Goal: Find specific page/section: Find specific page/section

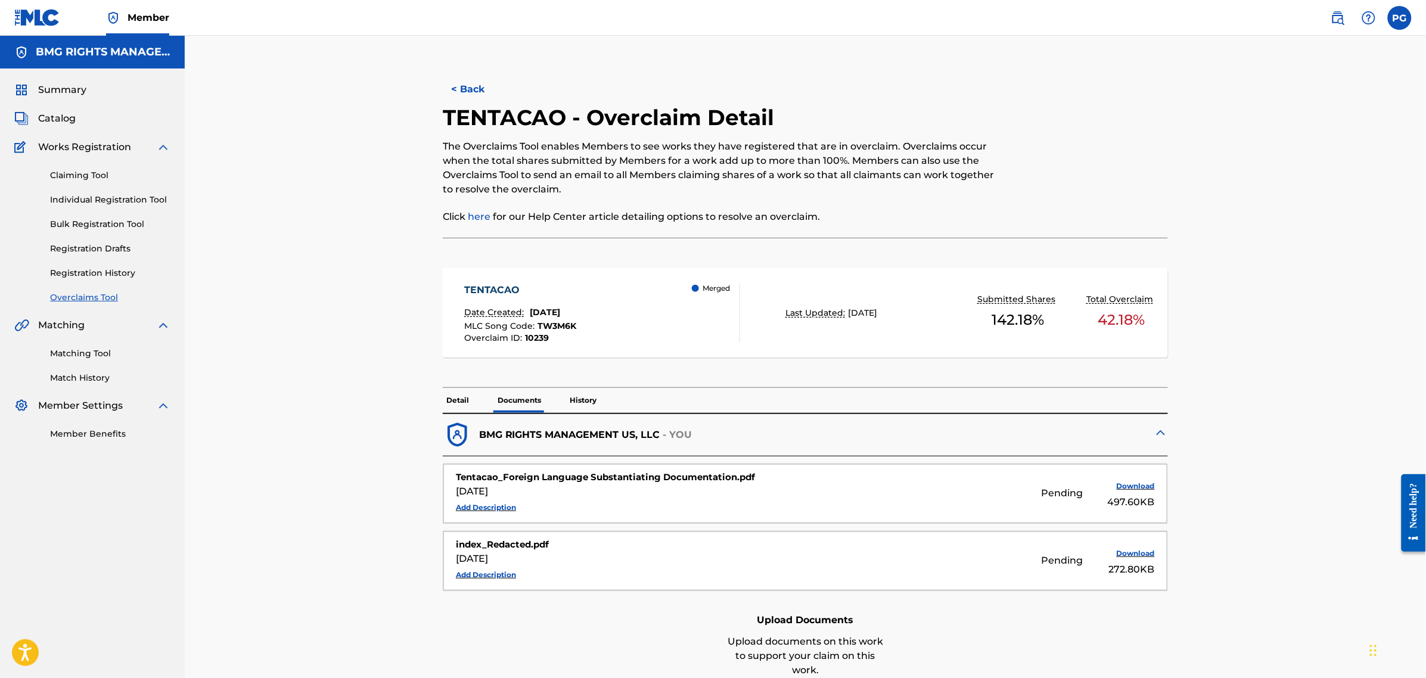
click at [67, 296] on link "Overclaims Tool" at bounding box center [110, 297] width 120 height 13
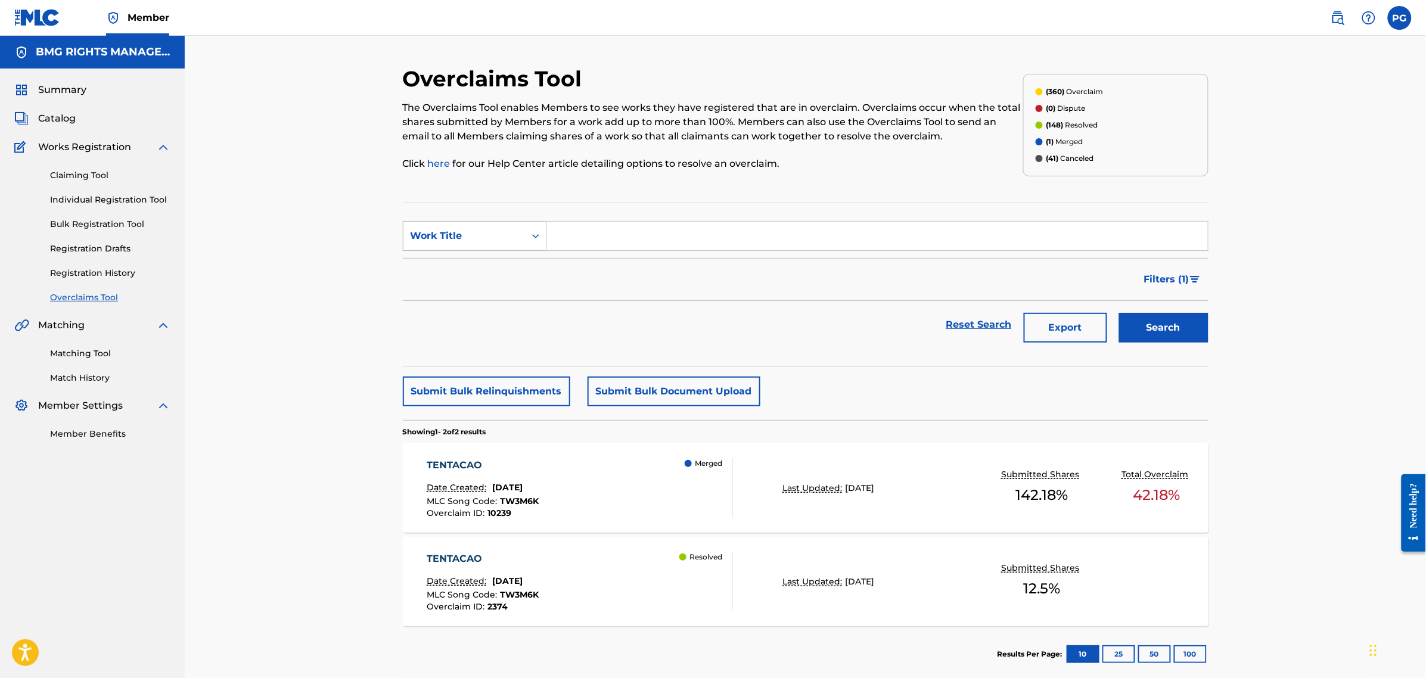
click at [489, 235] on div "Work Title" at bounding box center [464, 236] width 107 height 14
drag, startPoint x: 480, startPoint y: 297, endPoint x: 536, endPoint y: 261, distance: 67.0
click at [480, 296] on div "Overclaim ID" at bounding box center [475, 296] width 143 height 30
click at [594, 234] on input "Search Form" at bounding box center [877, 236] width 661 height 29
paste input "20524"
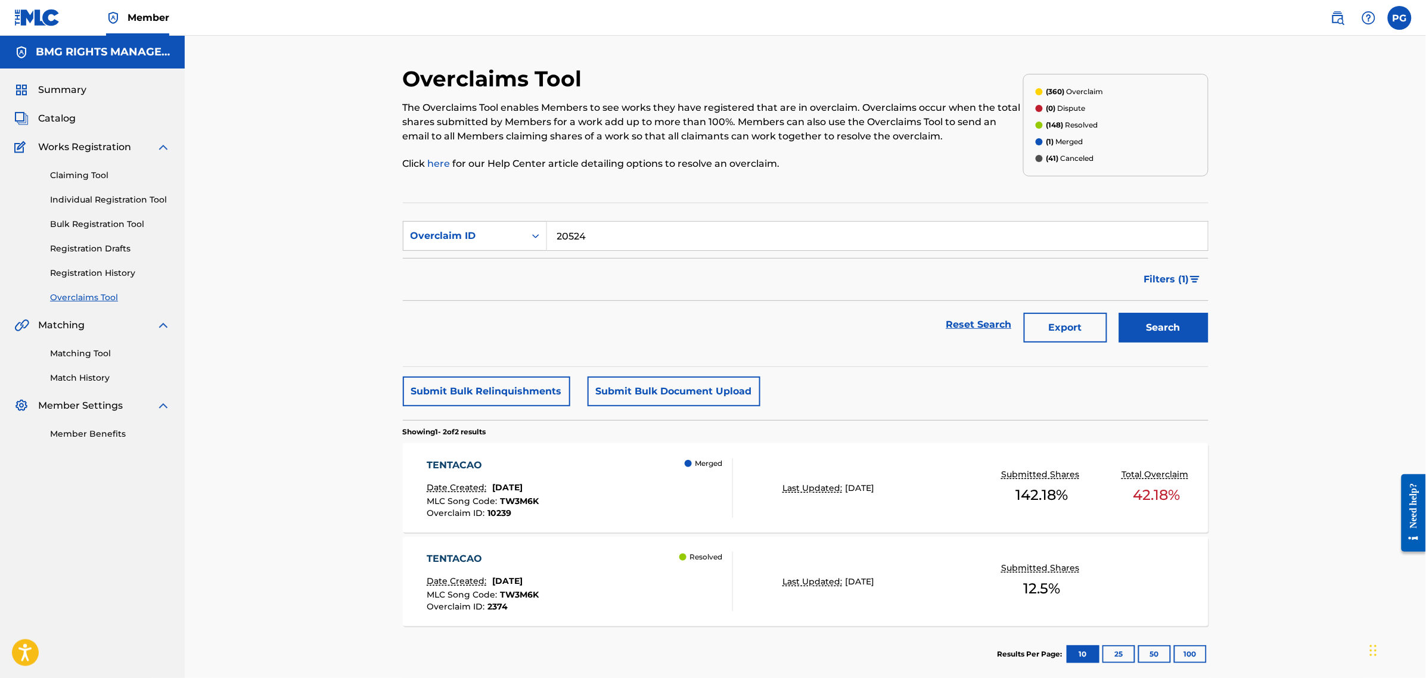
type input "20524"
click at [1119, 313] on button "Search" at bounding box center [1163, 328] width 89 height 30
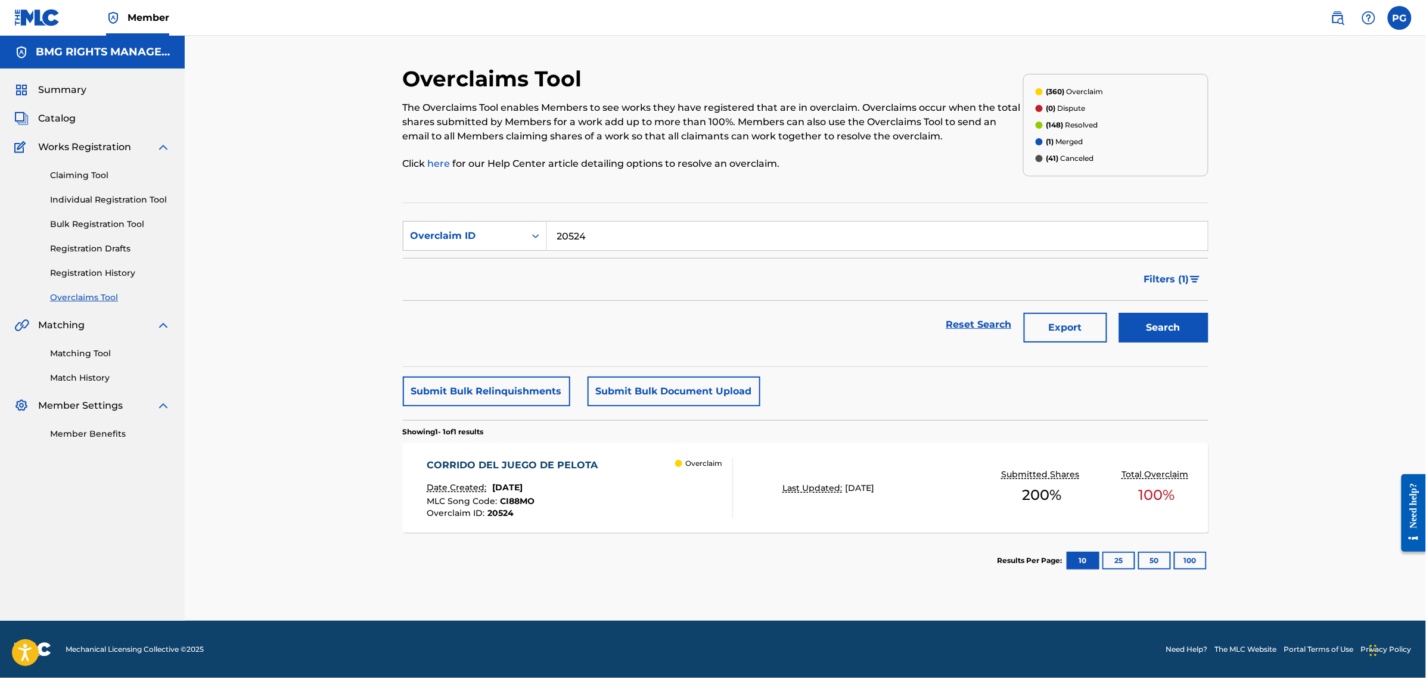
click at [601, 457] on div "CORRIDO DEL JUEGO DE PELOTA Date Created: [DATE] MLC Song Code : CI88MO Overcla…" at bounding box center [806, 487] width 806 height 89
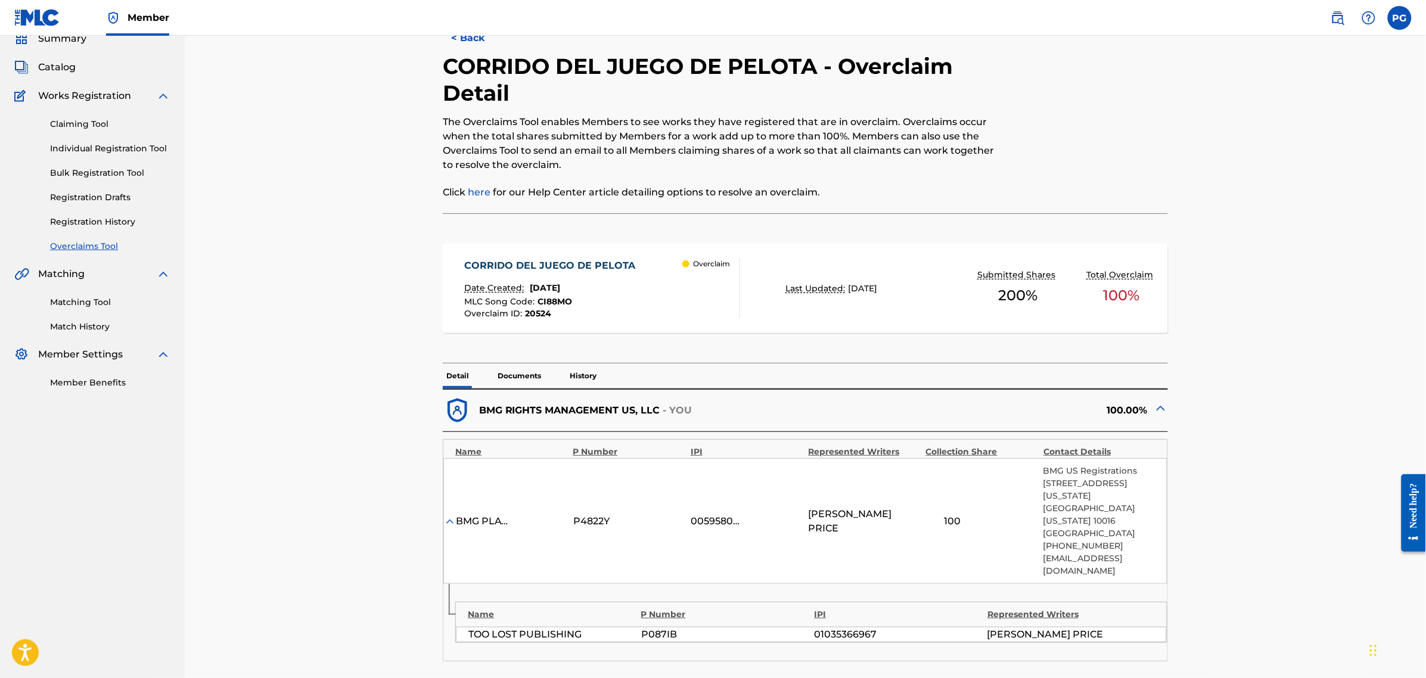
scroll to position [75, 0]
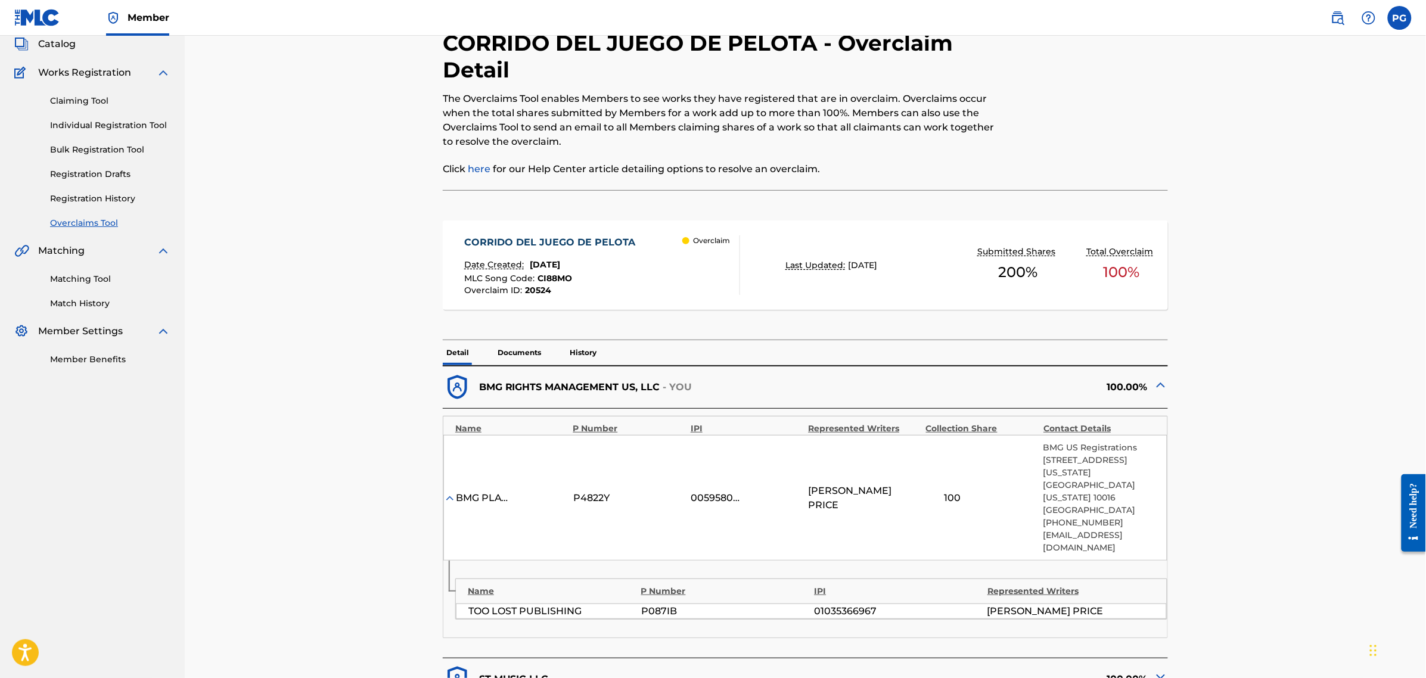
click at [513, 359] on p "Documents" at bounding box center [519, 352] width 51 height 25
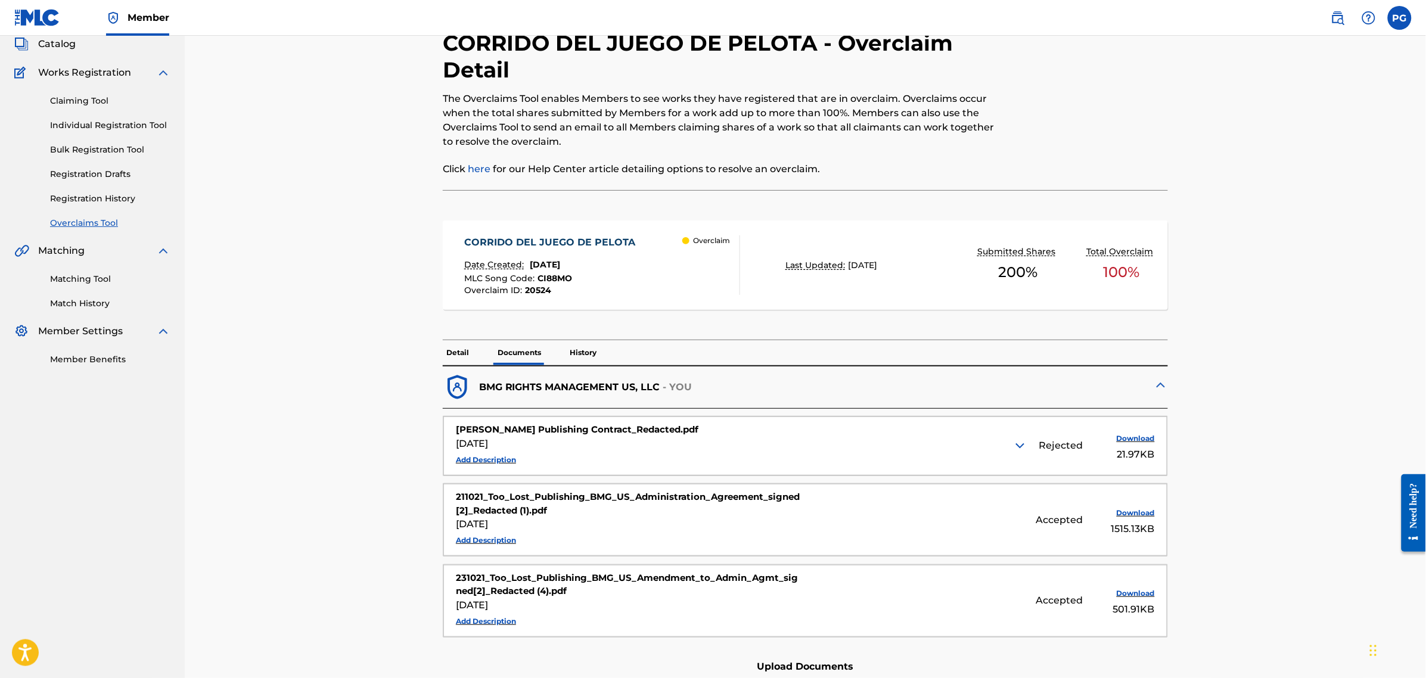
scroll to position [210, 0]
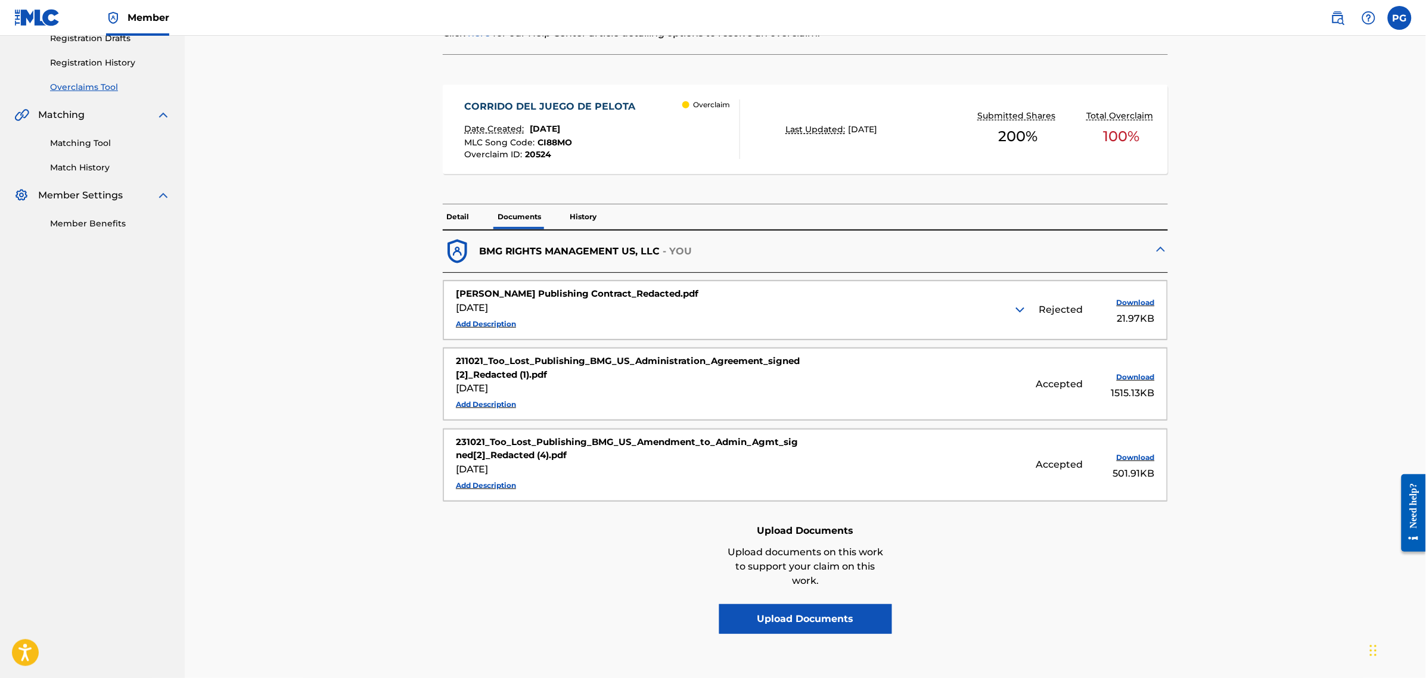
click at [1020, 314] on img at bounding box center [1020, 310] width 14 height 14
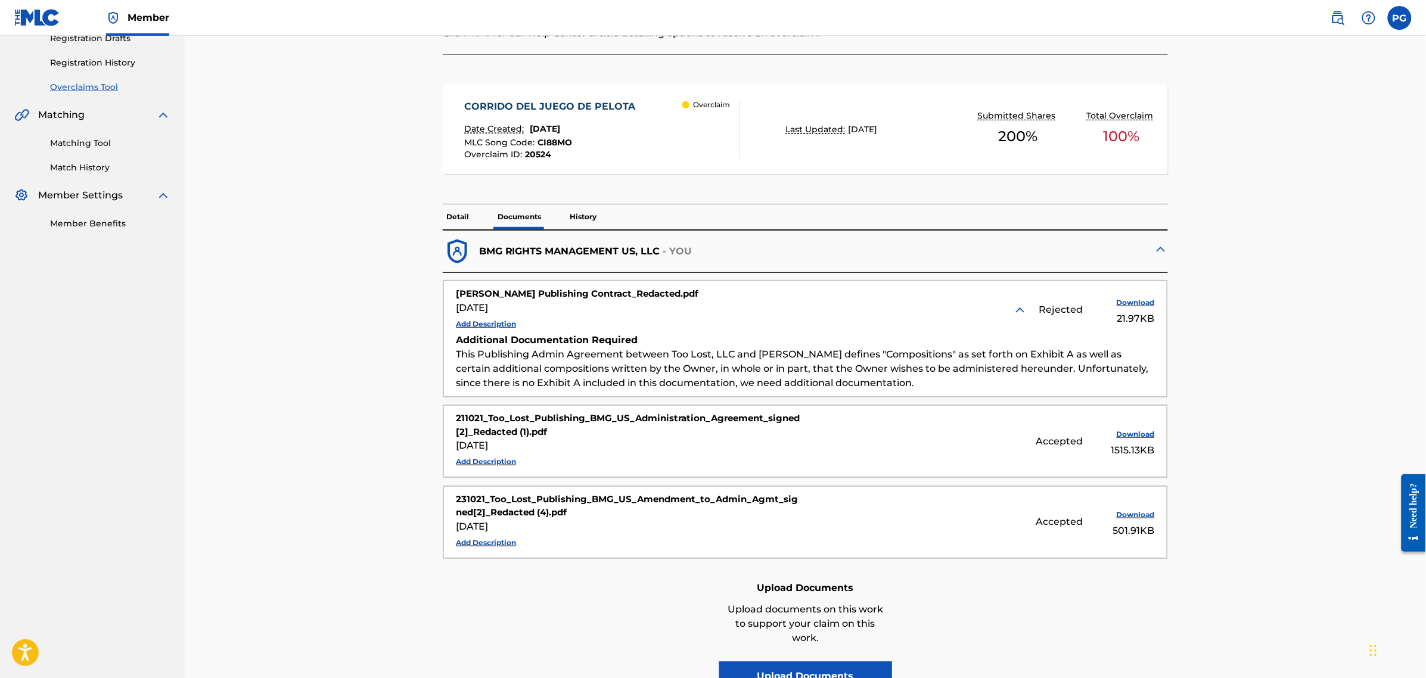
click at [1019, 314] on img at bounding box center [1020, 310] width 14 height 14
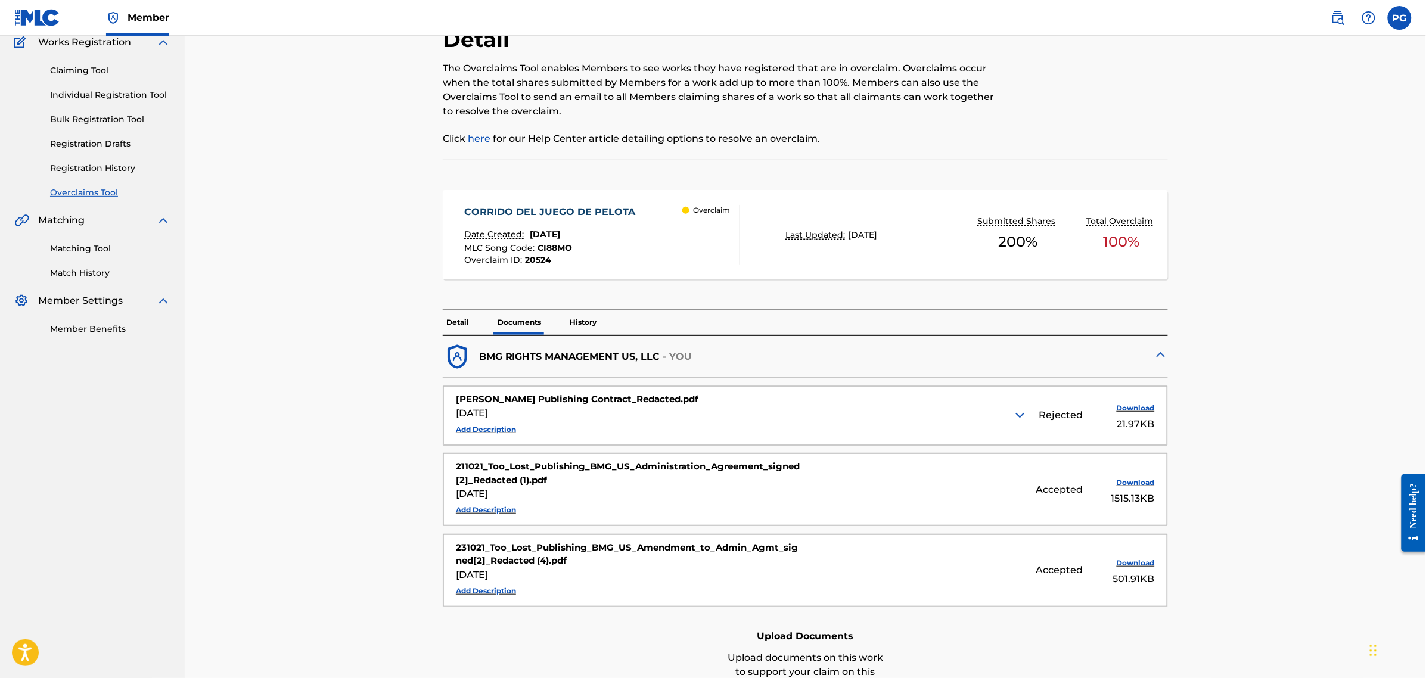
scroll to position [0, 0]
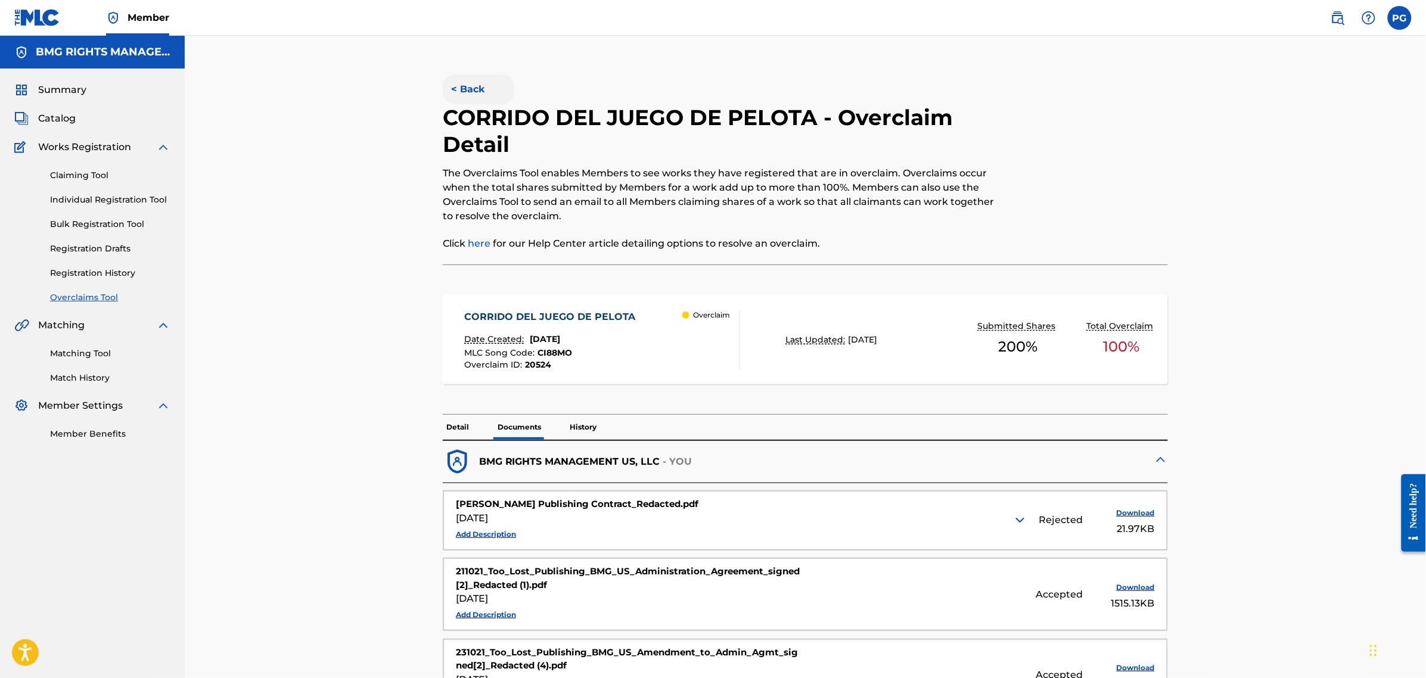
click at [472, 96] on button "< Back" at bounding box center [479, 90] width 72 height 30
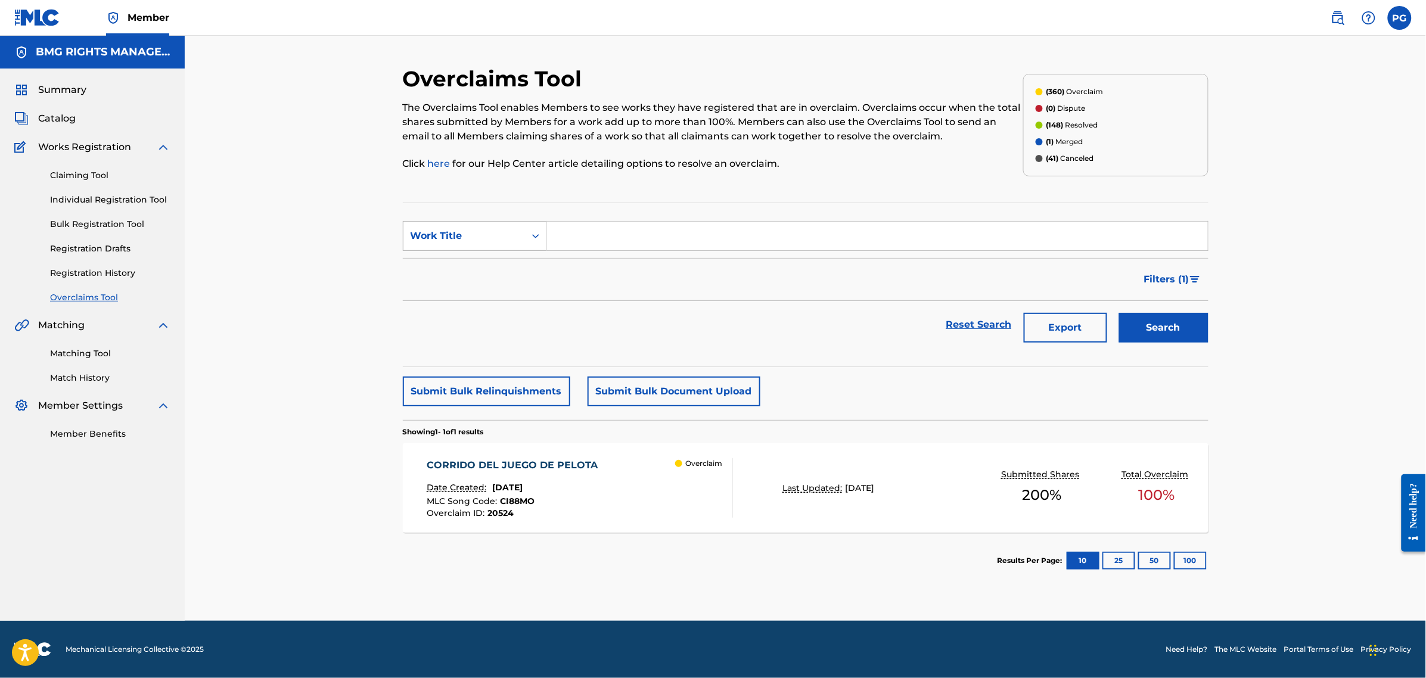
click at [465, 245] on div "Work Title" at bounding box center [465, 236] width 122 height 23
click at [496, 265] on div "MLC Song Code" at bounding box center [475, 266] width 143 height 30
click at [619, 228] on input "Search Form" at bounding box center [877, 236] width 661 height 29
type input "20518"
click at [1119, 313] on button "Search" at bounding box center [1163, 328] width 89 height 30
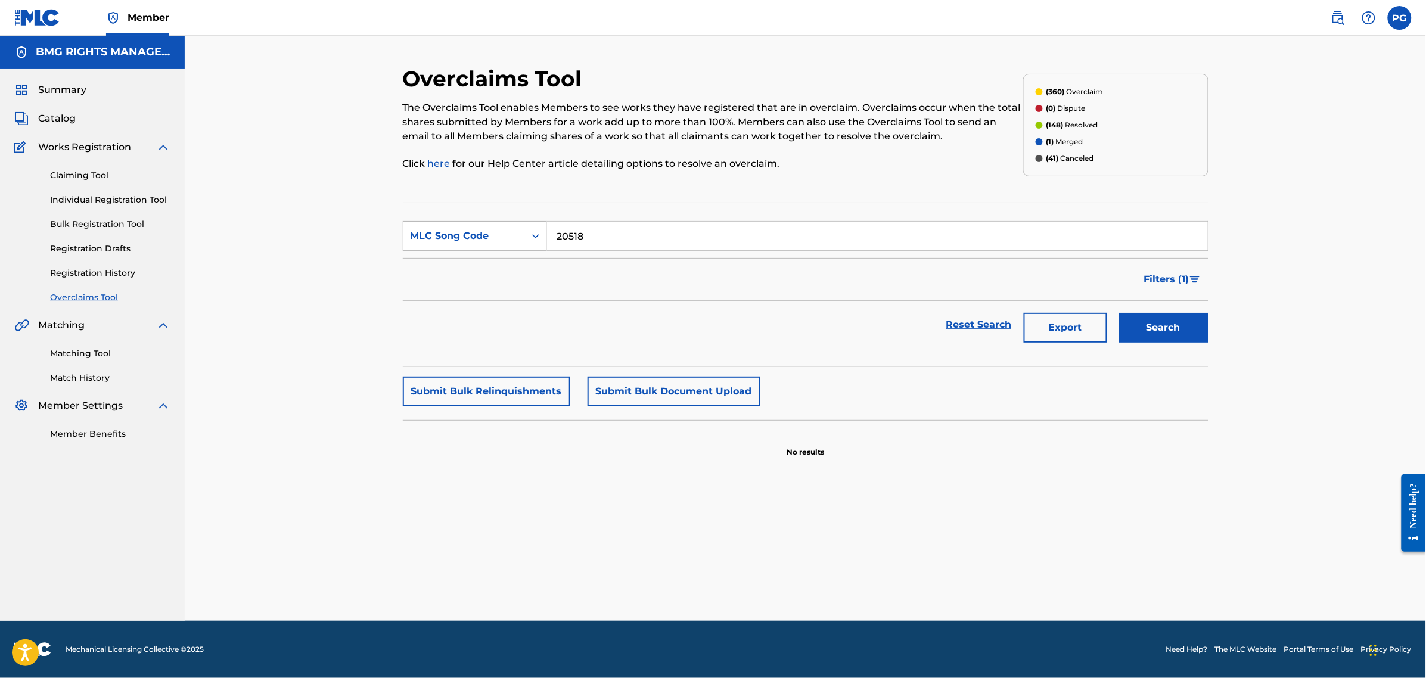
click at [486, 245] on div "MLC Song Code" at bounding box center [465, 236] width 122 height 23
click at [494, 288] on div "Overclaim ID" at bounding box center [475, 296] width 143 height 30
click at [1155, 336] on button "Search" at bounding box center [1163, 328] width 89 height 30
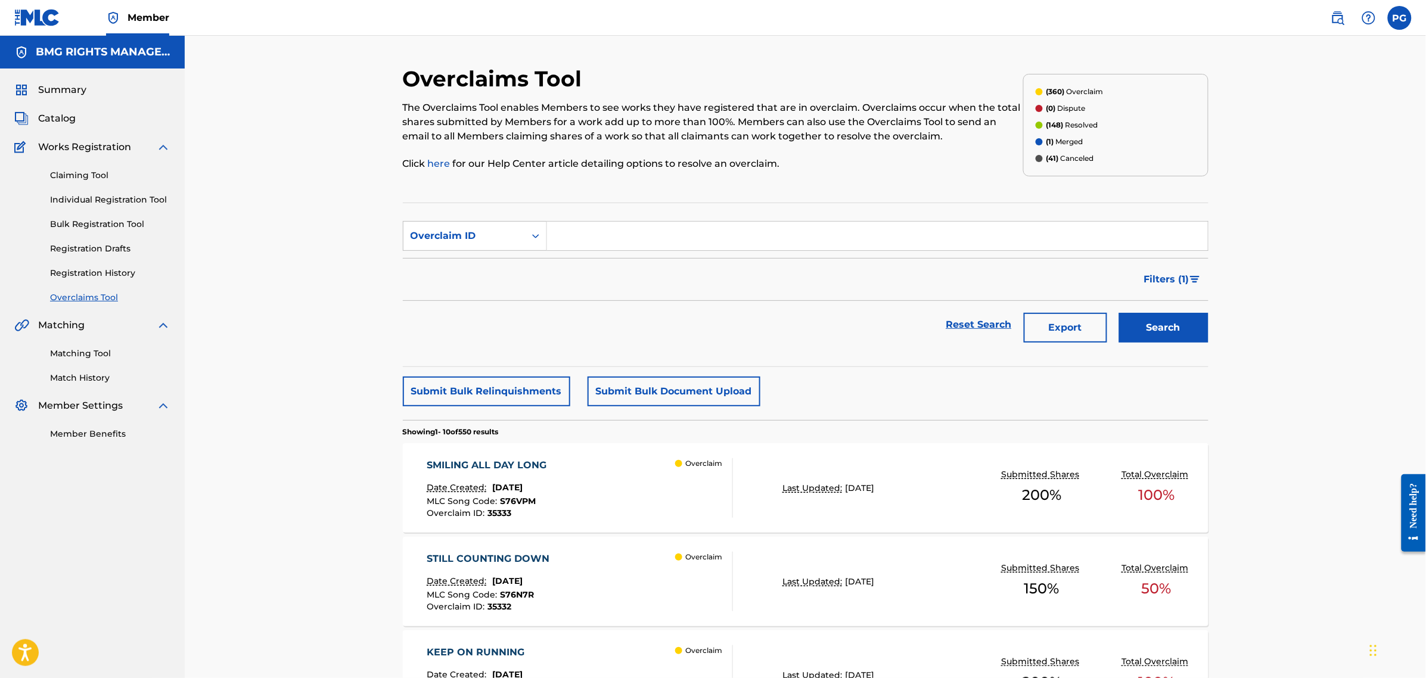
click at [611, 237] on input "Search Form" at bounding box center [877, 236] width 661 height 29
paste input "20518"
type input "20518"
click at [1148, 321] on button "Search" at bounding box center [1163, 328] width 89 height 30
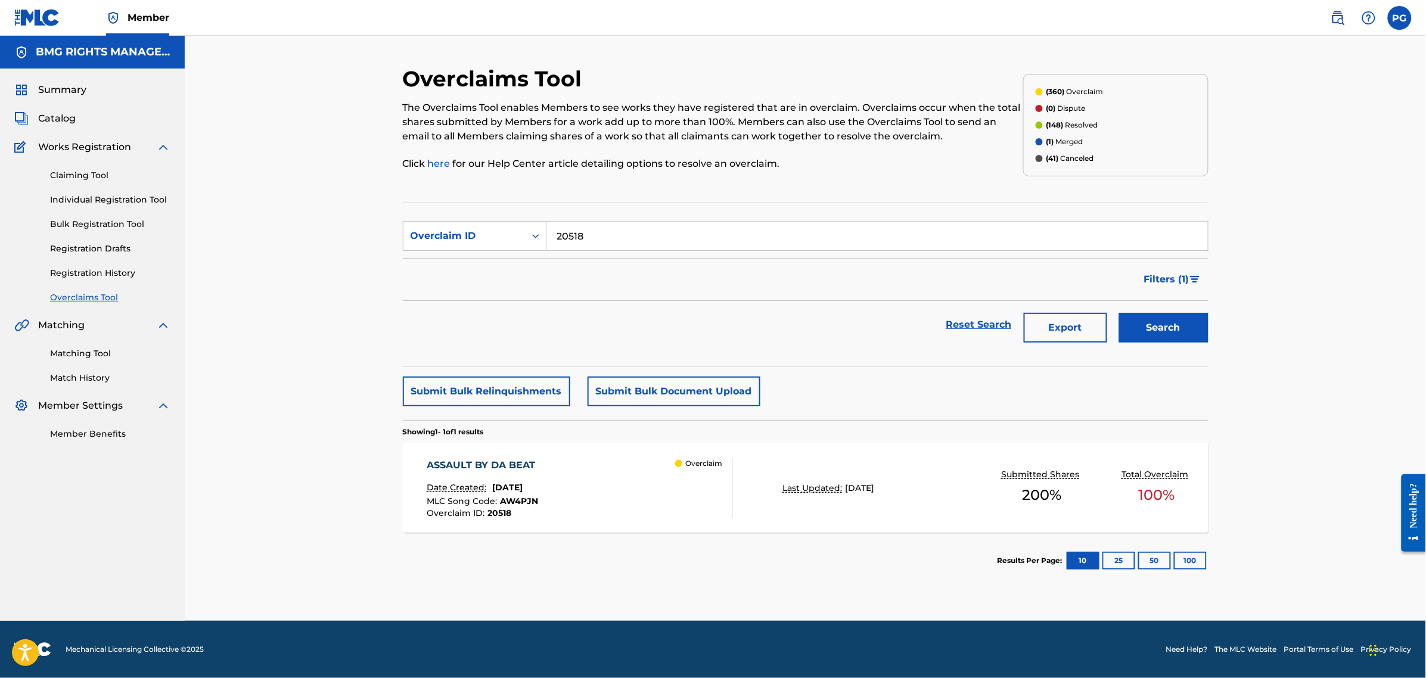
click at [634, 510] on div "ASSAULT BY DA BEAT Date Created: [DATE] MLC Song Code : AW4PJN Overclaim ID : 2…" at bounding box center [580, 488] width 306 height 60
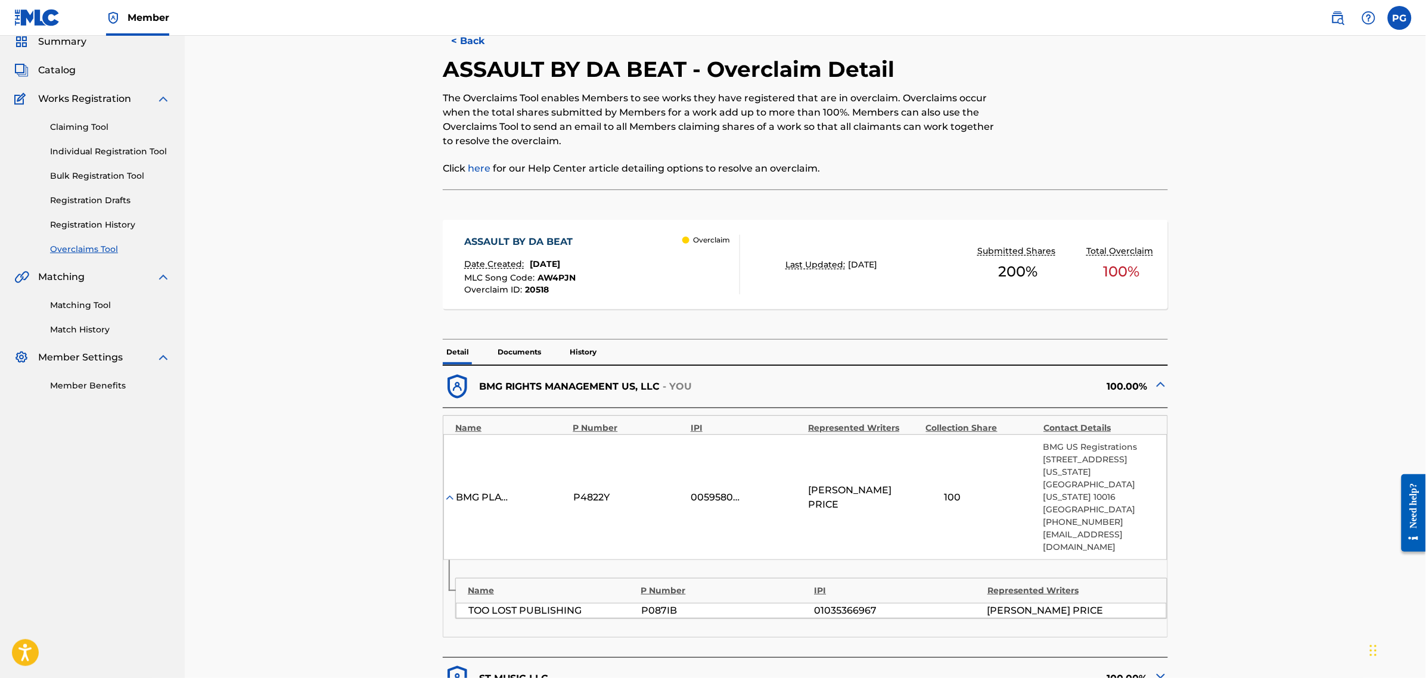
scroll to position [75, 0]
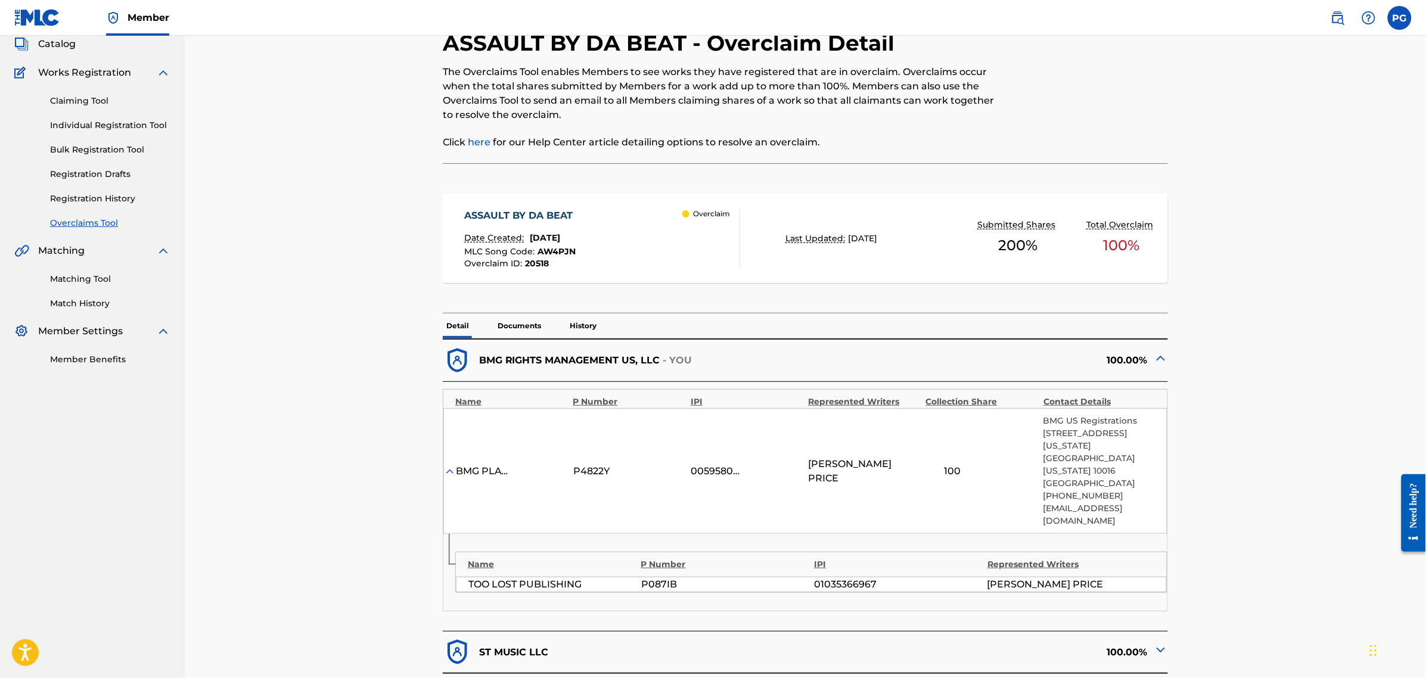
click at [534, 329] on p "Documents" at bounding box center [519, 326] width 51 height 25
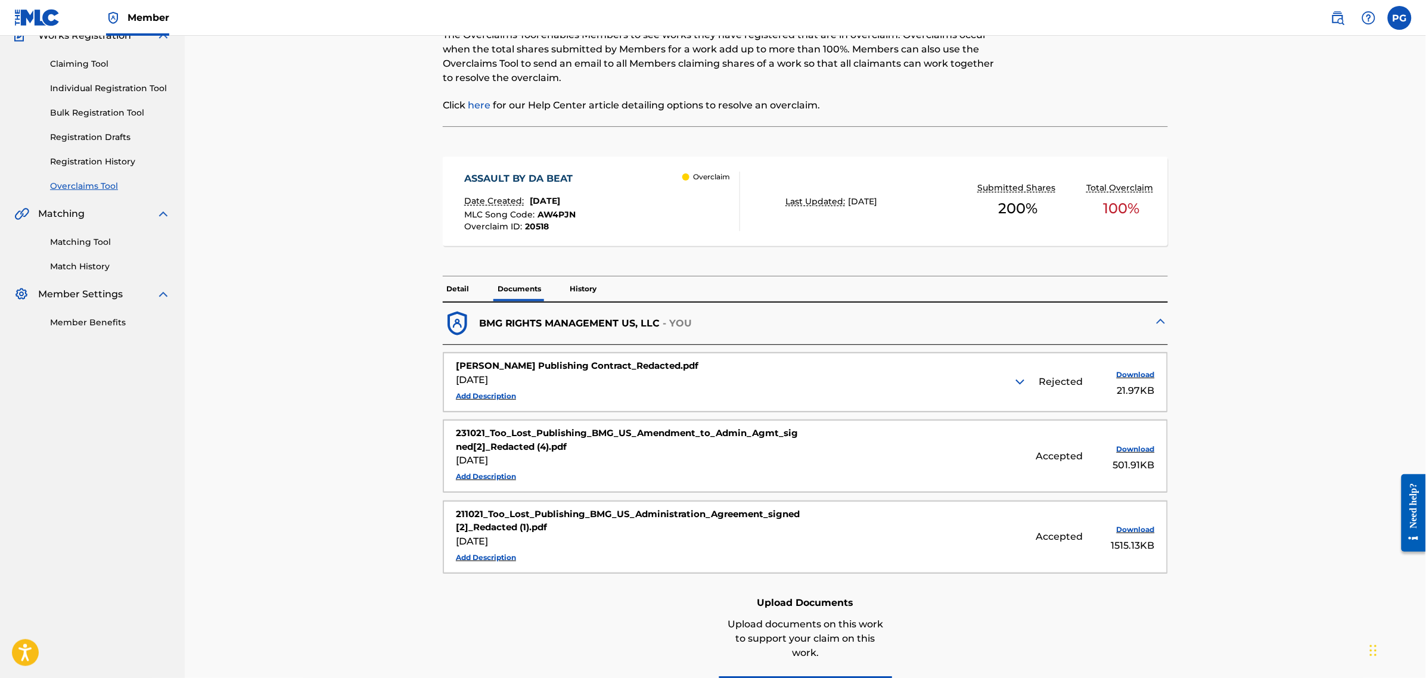
scroll to position [149, 0]
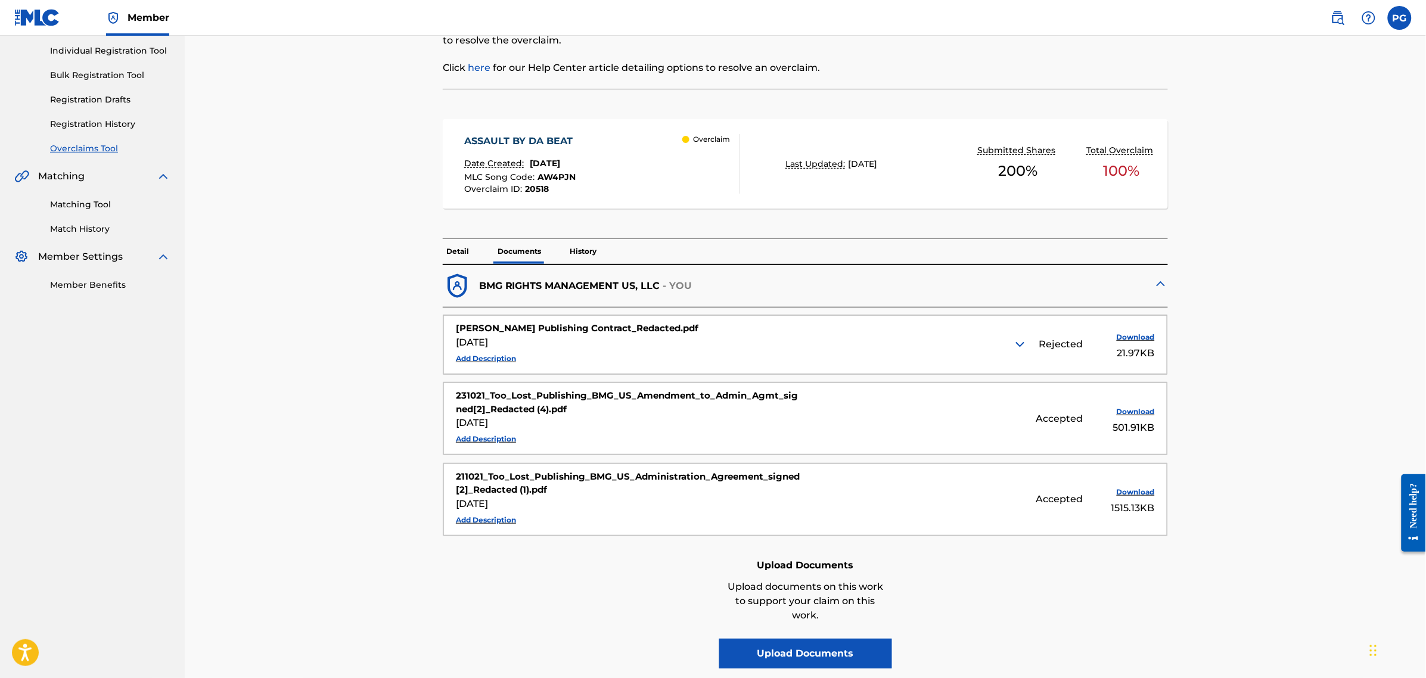
click at [1014, 347] on img at bounding box center [1020, 344] width 14 height 14
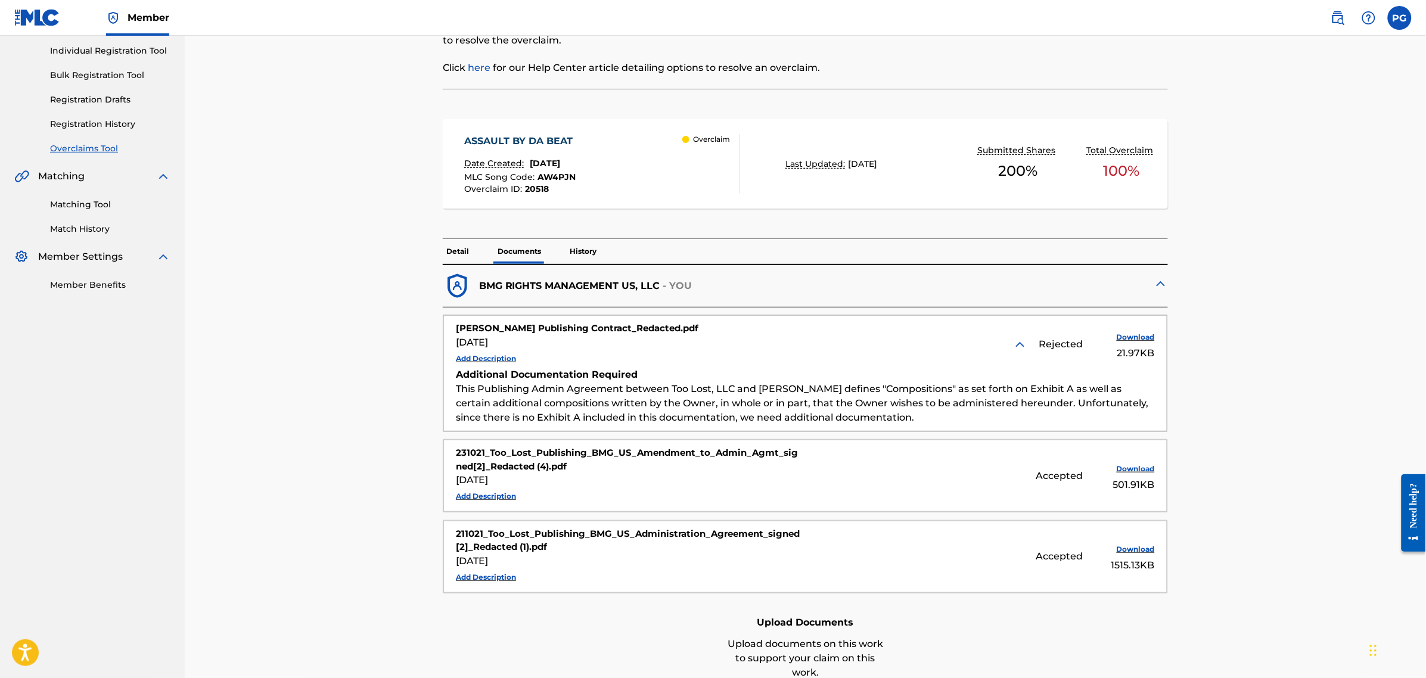
click at [1022, 345] on img at bounding box center [1020, 344] width 14 height 14
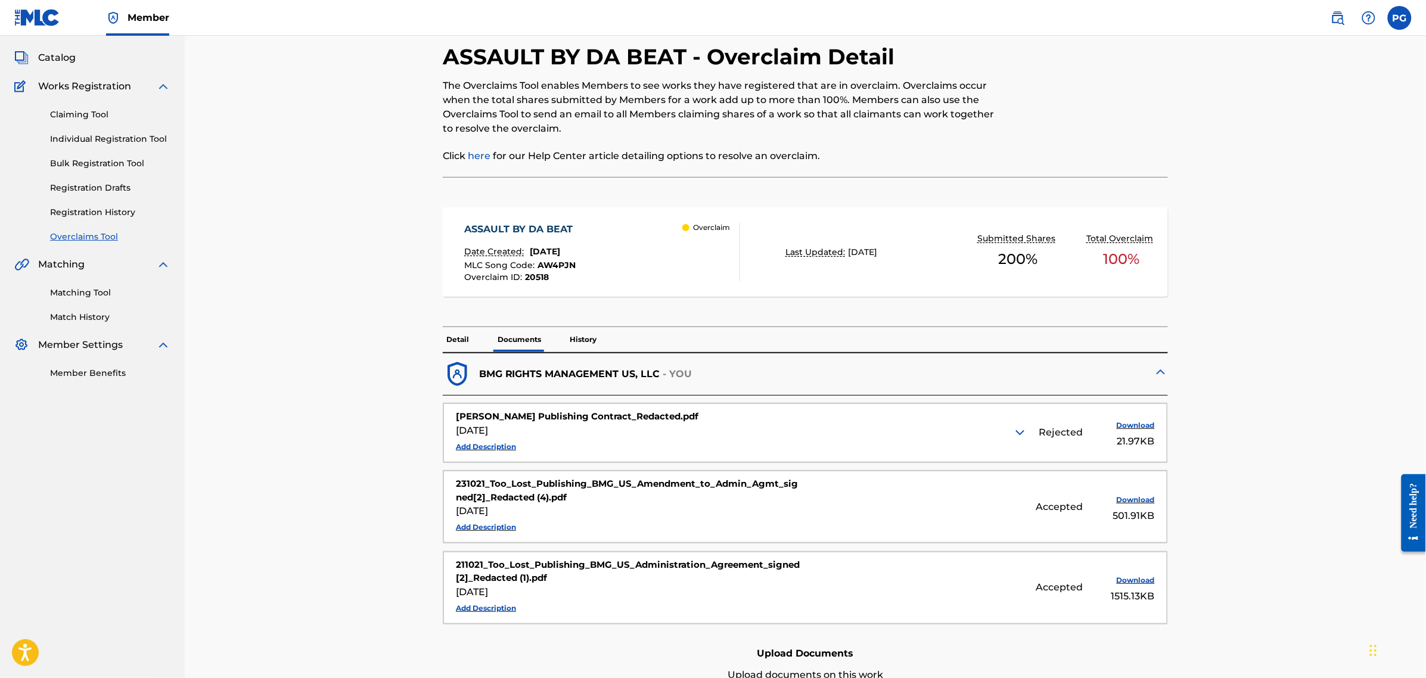
scroll to position [0, 0]
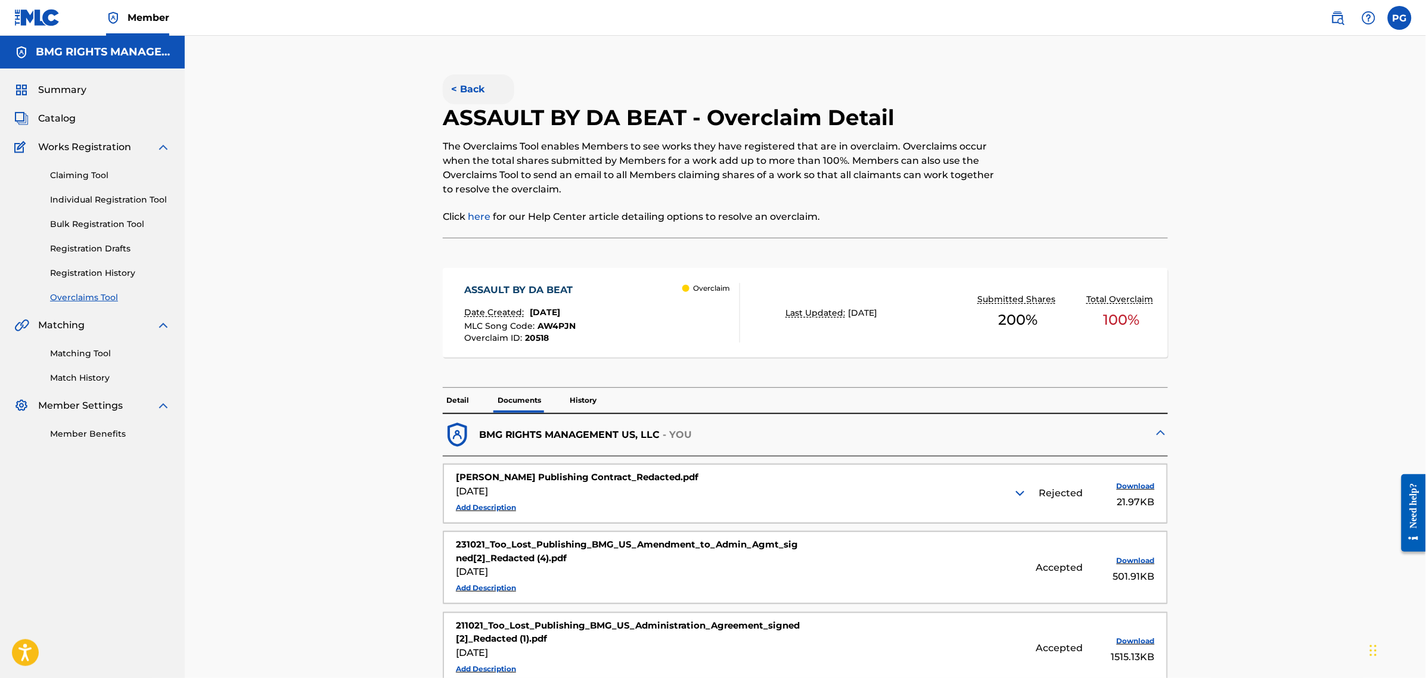
click at [481, 98] on button "< Back" at bounding box center [479, 90] width 72 height 30
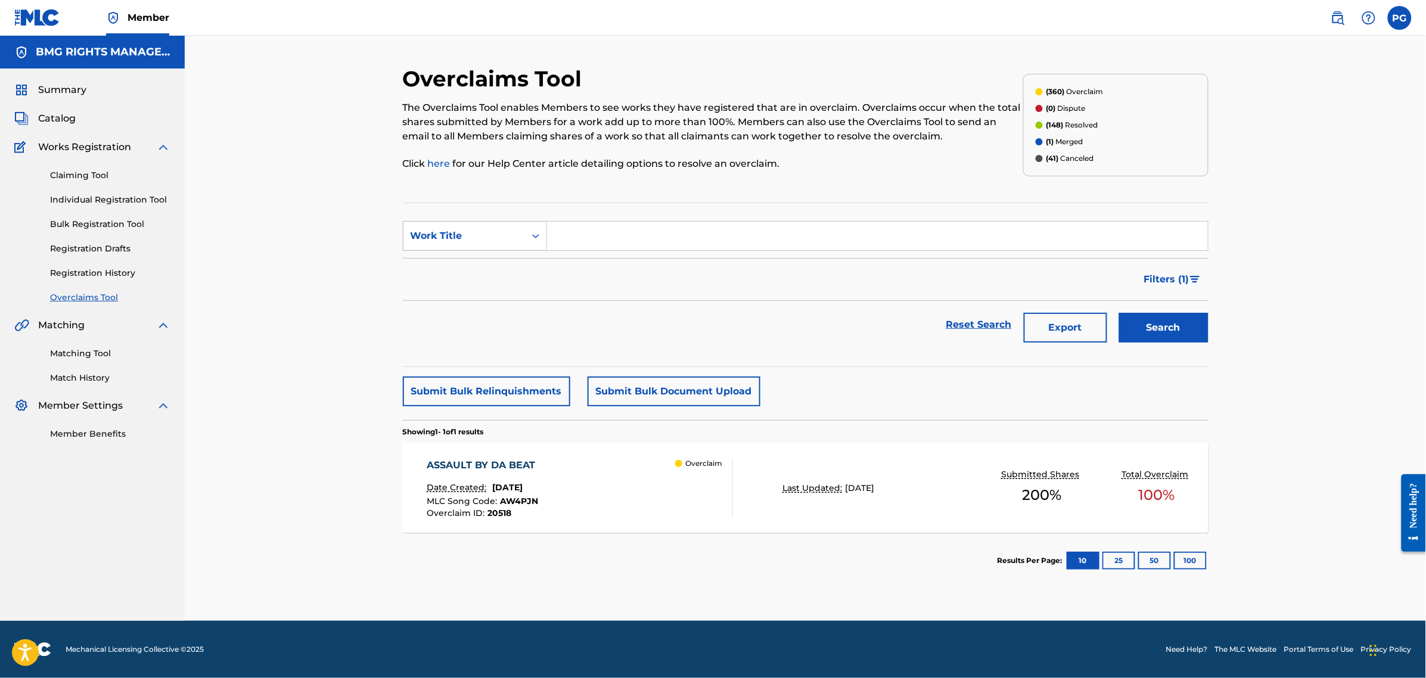
click at [531, 243] on div "Search Form" at bounding box center [535, 235] width 21 height 21
click at [516, 270] on div "MLC Song Code" at bounding box center [475, 266] width 143 height 30
click at [507, 230] on div "MLC Song Code" at bounding box center [464, 236] width 107 height 14
click at [486, 304] on div "Overclaim ID" at bounding box center [475, 296] width 143 height 30
click at [580, 243] on input "Search Form" at bounding box center [877, 236] width 661 height 29
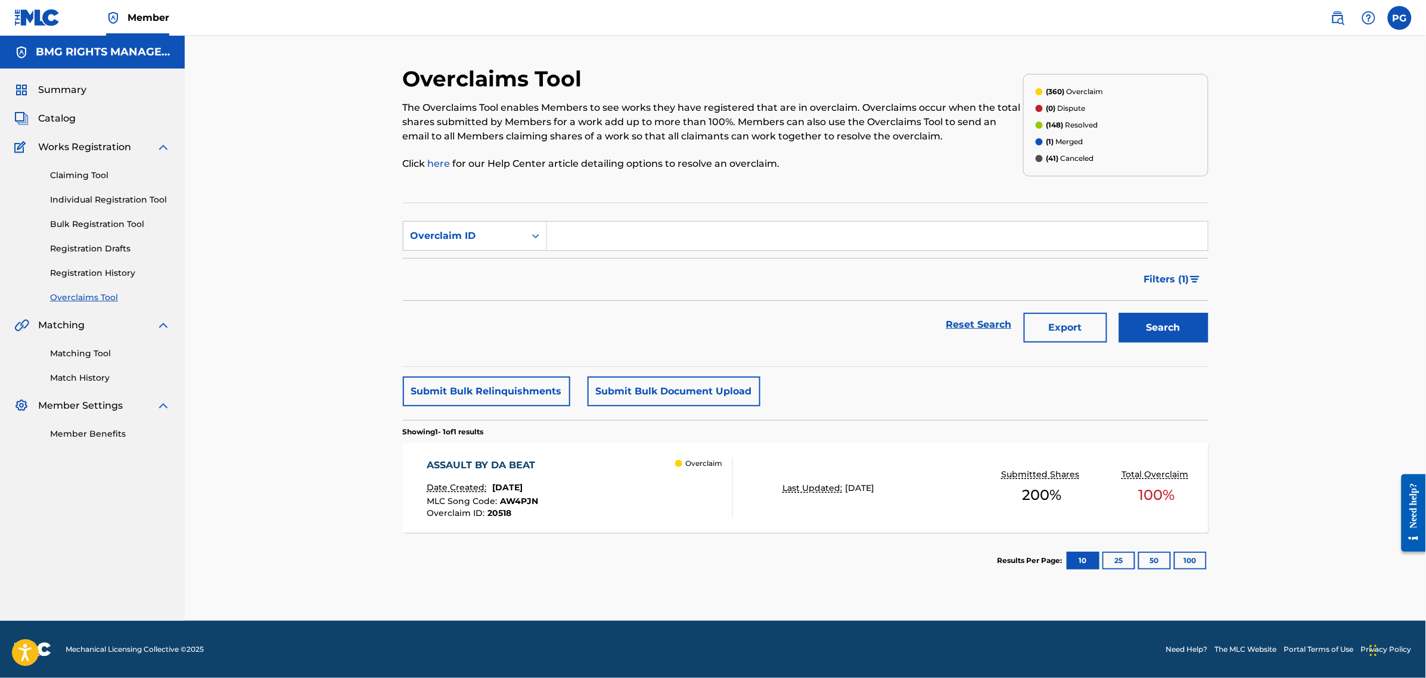
paste input "20520"
type input "20520"
click at [1119, 313] on button "Search" at bounding box center [1163, 328] width 89 height 30
click at [645, 488] on div "BANG BANG HOUR Date Created: [DATE] MLC Song Code : BD8EL5 Overclaim ID : 20520…" at bounding box center [580, 488] width 306 height 60
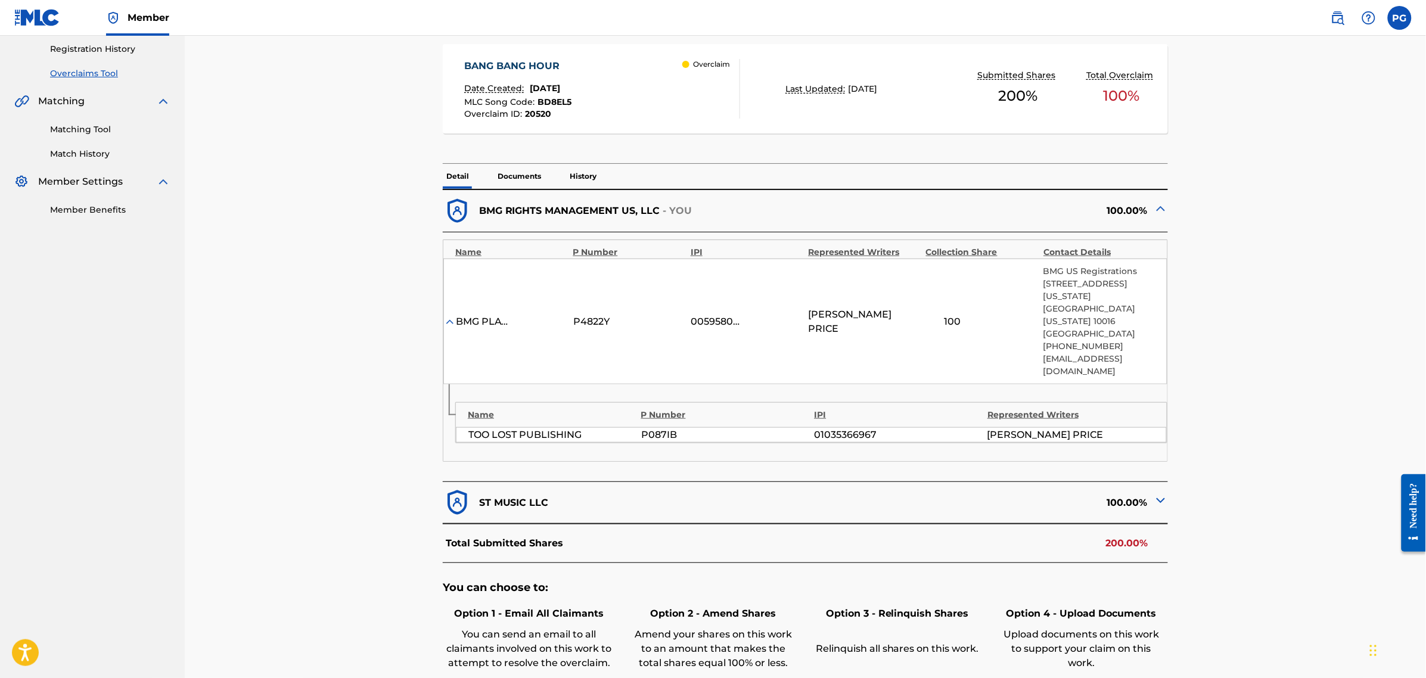
scroll to position [224, 0]
click at [525, 183] on p "Documents" at bounding box center [519, 177] width 51 height 25
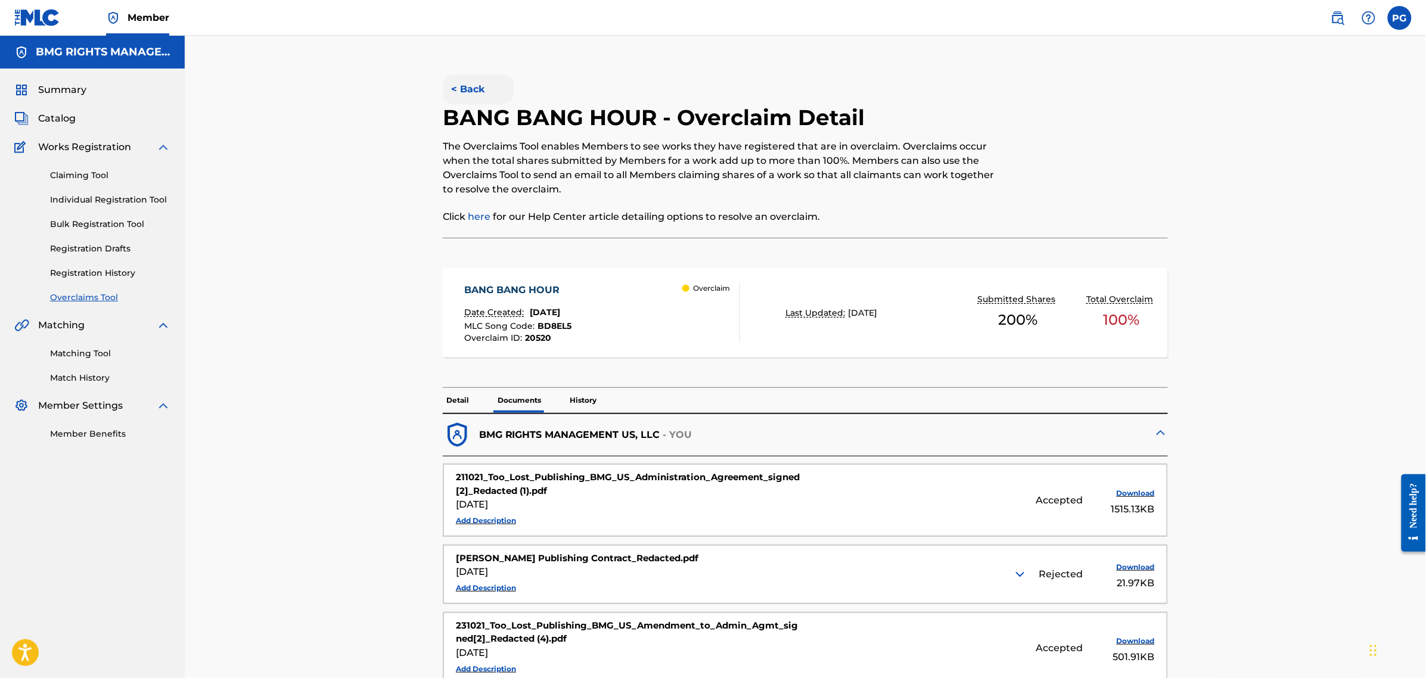
click at [471, 97] on button "< Back" at bounding box center [479, 90] width 72 height 30
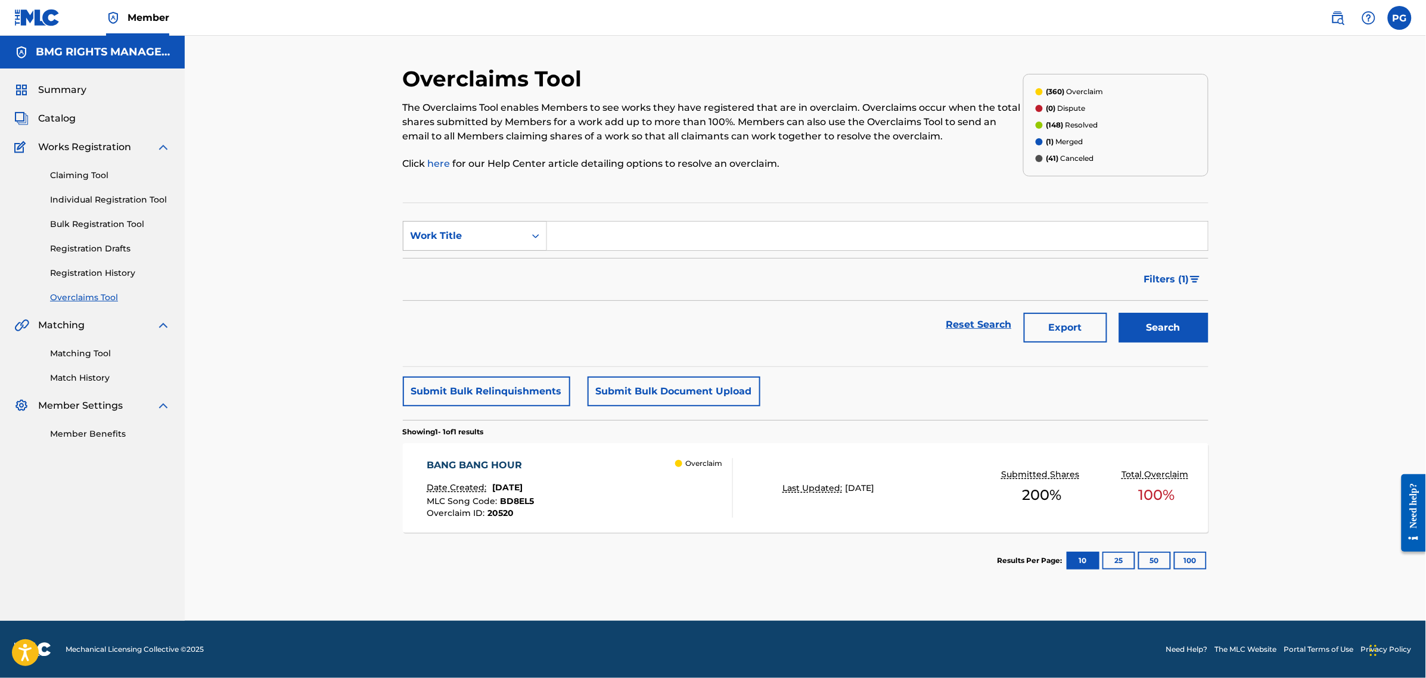
click at [529, 234] on div "Search Form" at bounding box center [535, 235] width 21 height 21
click at [474, 296] on div "Overclaim ID" at bounding box center [475, 296] width 143 height 30
click at [582, 249] on input "Search Form" at bounding box center [877, 236] width 661 height 29
paste input "20517"
type input "20517"
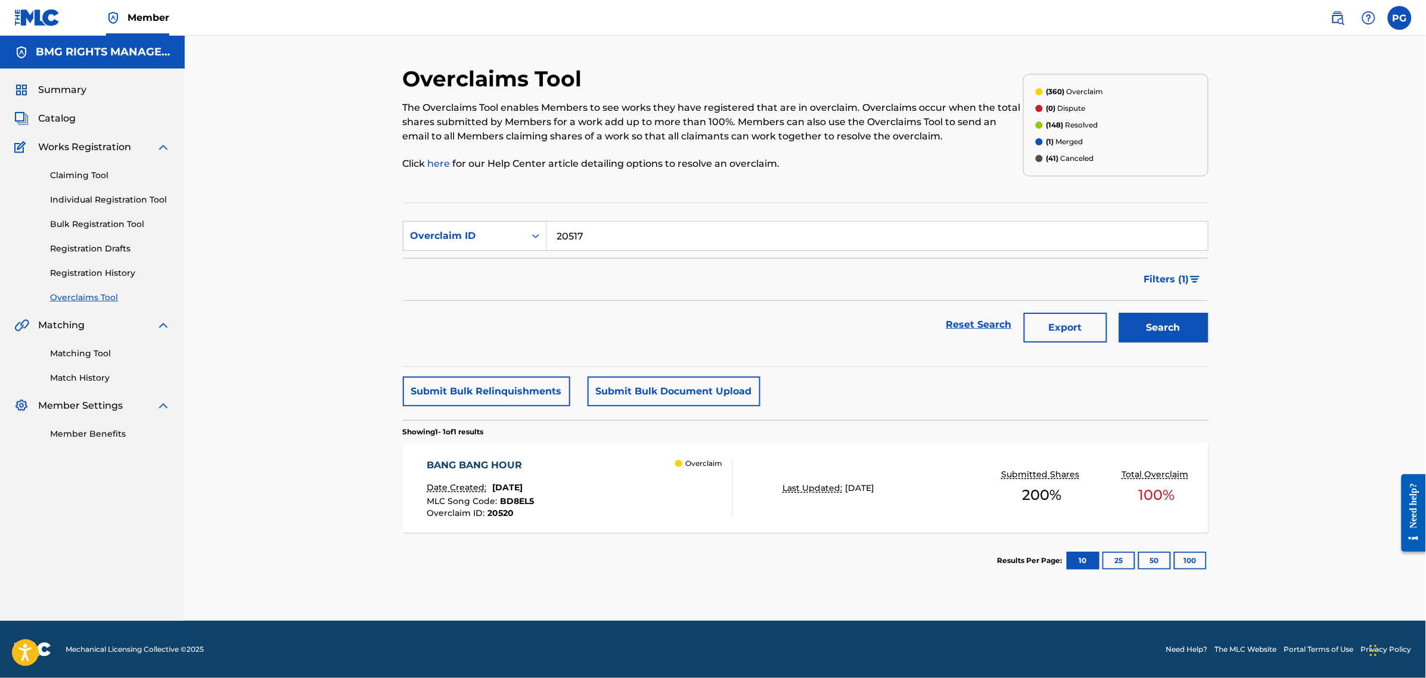
click at [1119, 313] on button "Search" at bounding box center [1163, 328] width 89 height 30
click at [618, 495] on div "ONE OF DEM ONES Date Created: [DATE] MLC Song Code : OL4LN5 Overclaim ID : 2051…" at bounding box center [580, 488] width 306 height 60
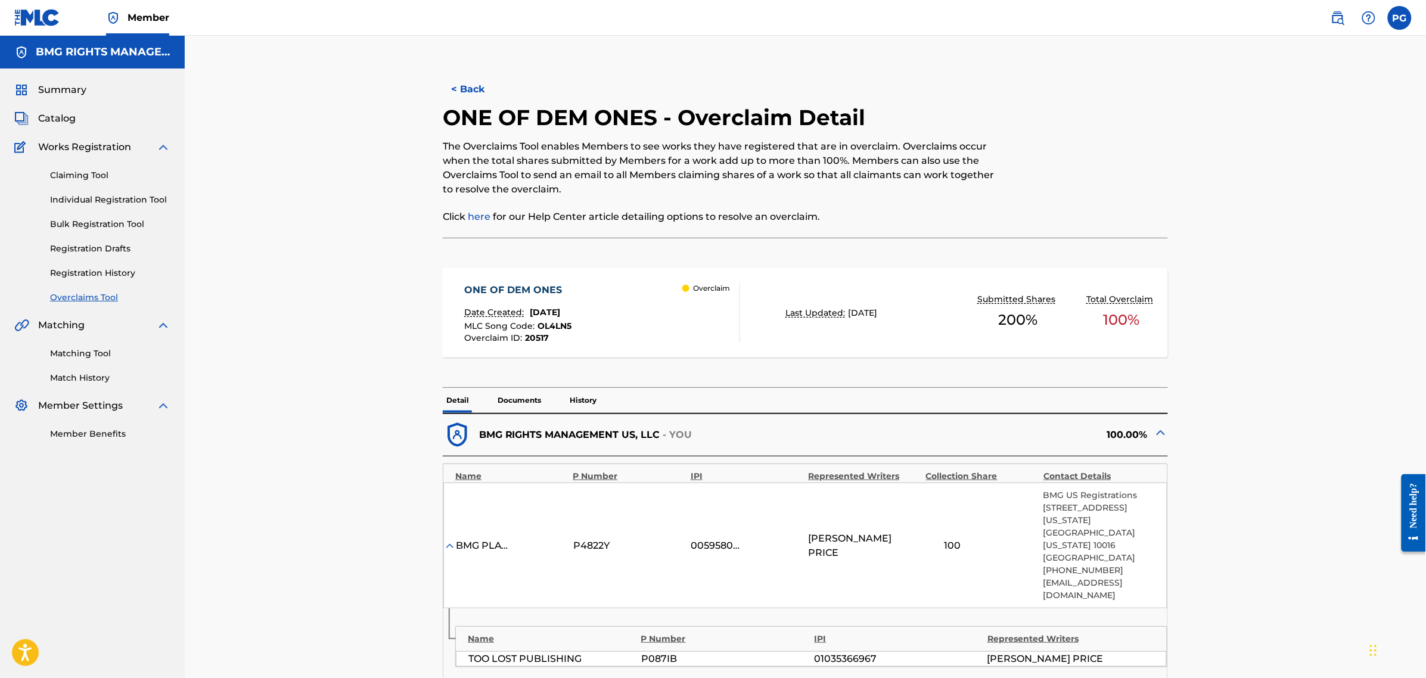
click at [536, 402] on p "Documents" at bounding box center [519, 400] width 51 height 25
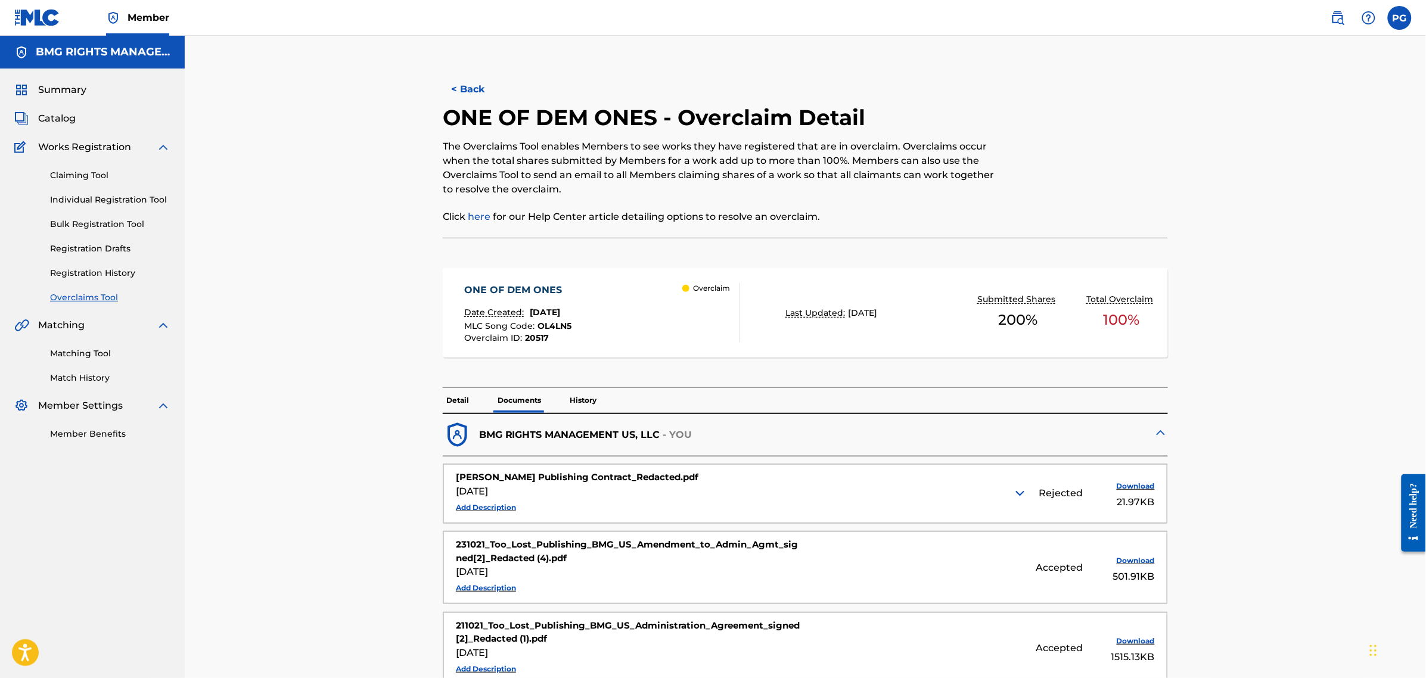
click at [460, 69] on div "< Back ONE OF DEM ONES - Overclaim Detail The Overclaims Tool enables Members t…" at bounding box center [806, 472] width 806 height 812
click at [474, 91] on button "< Back" at bounding box center [479, 90] width 72 height 30
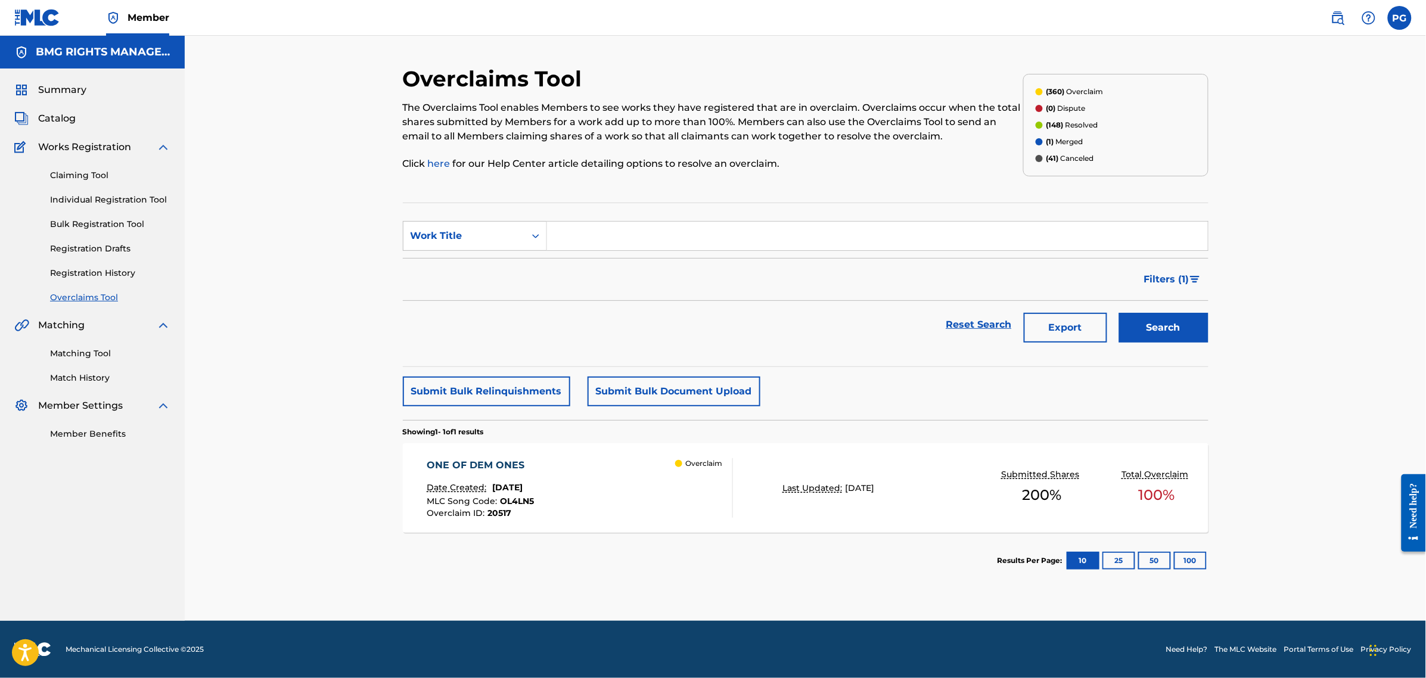
click at [599, 243] on input "Search Form" at bounding box center [877, 236] width 661 height 29
paste input "20521"
type input "20521"
click at [508, 246] on div "Work Title" at bounding box center [465, 236] width 122 height 23
click at [511, 300] on div "Overclaim ID" at bounding box center [475, 296] width 143 height 30
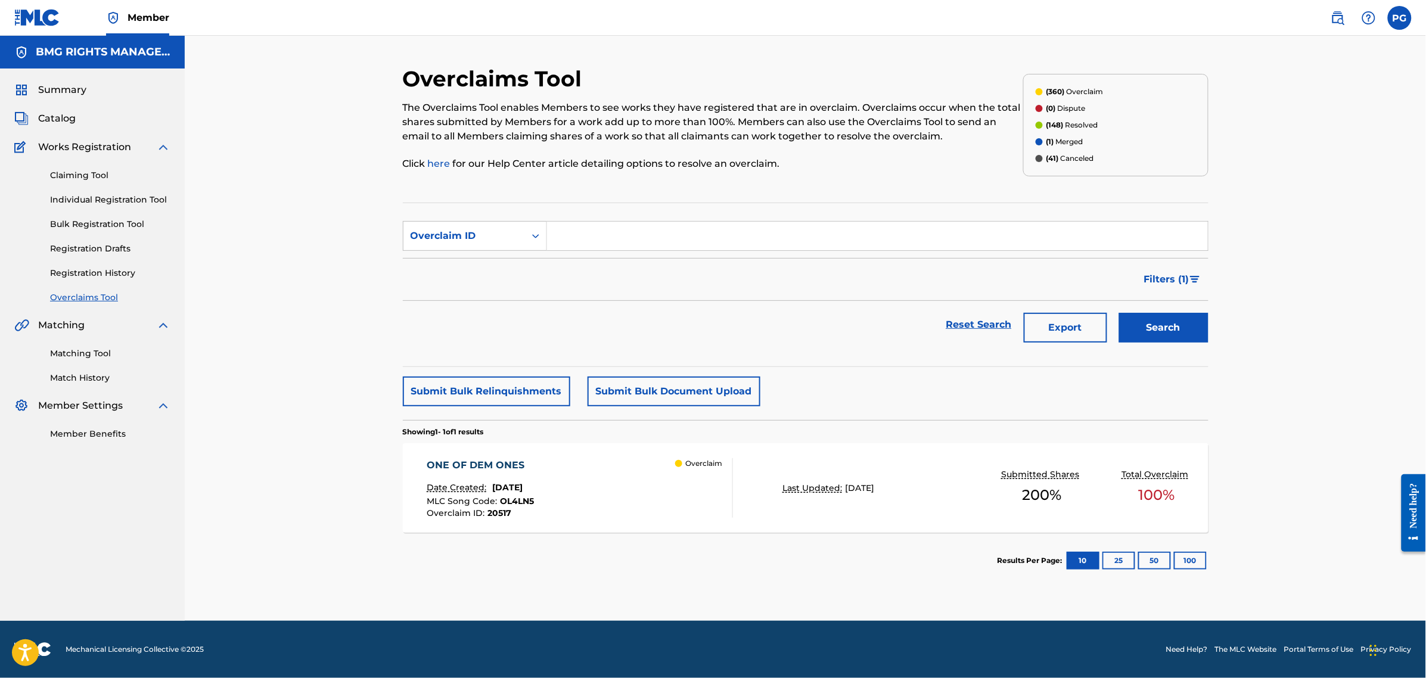
click at [886, 238] on input "Search Form" at bounding box center [877, 236] width 661 height 29
paste input "20521"
type input "20521"
click at [1161, 326] on button "Search" at bounding box center [1163, 328] width 89 height 30
click at [603, 495] on div "GO'N Date Created: [DATE] MLC Song Code : GB966B Overclaim ID : 20521 Overclaim" at bounding box center [580, 488] width 306 height 60
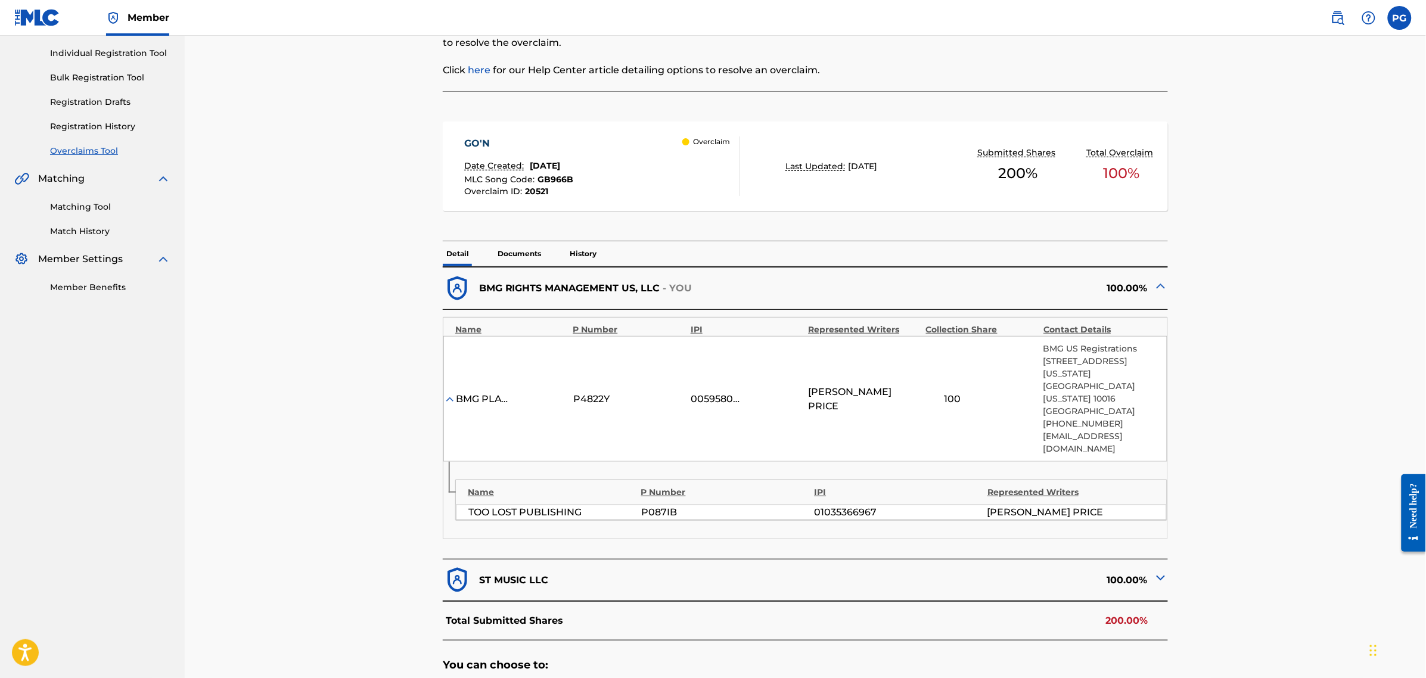
scroll to position [149, 0]
click at [531, 248] on p "Documents" at bounding box center [519, 251] width 51 height 25
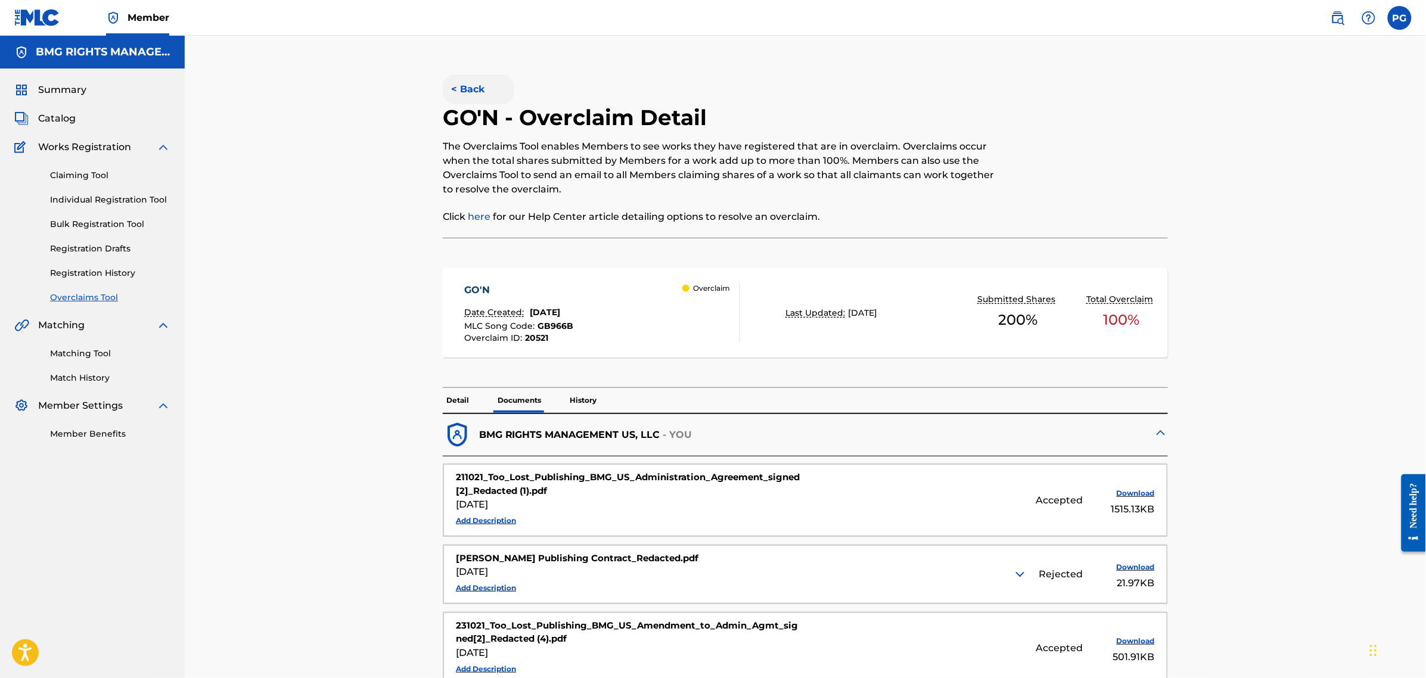
click at [469, 90] on button "< Back" at bounding box center [479, 90] width 72 height 30
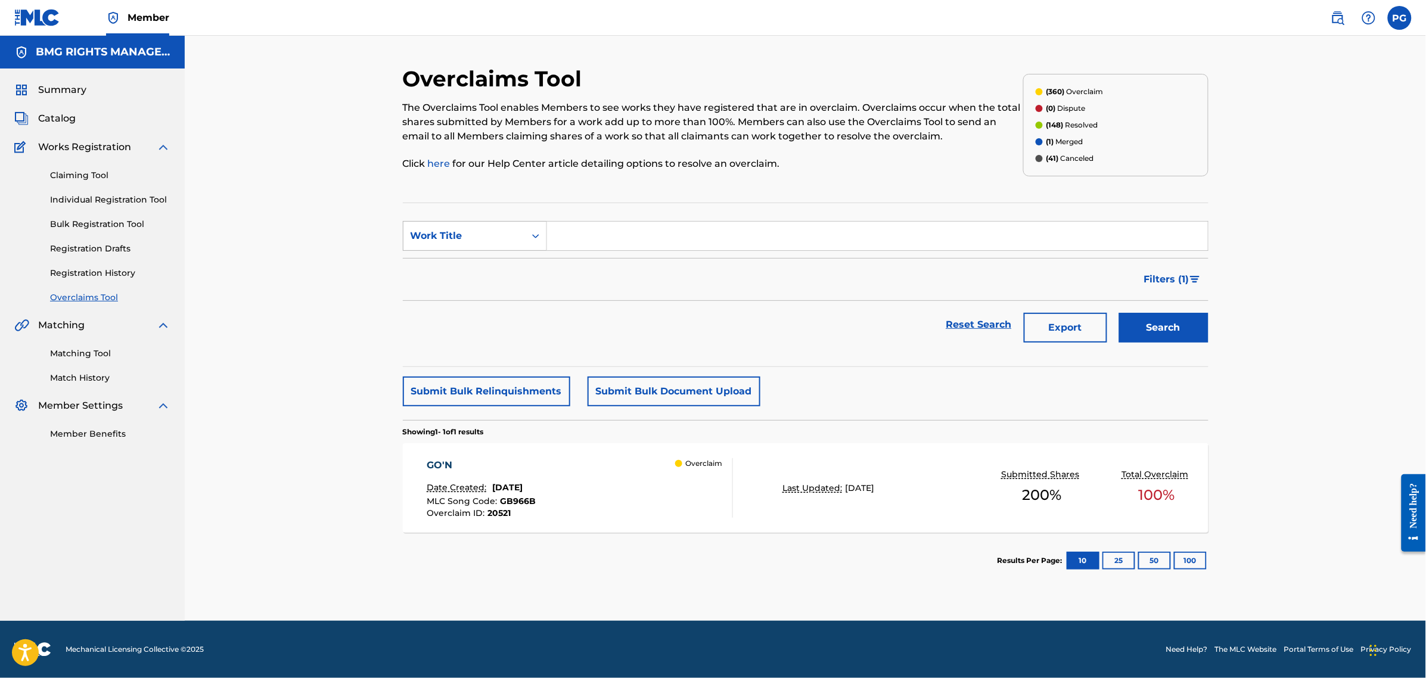
click at [487, 225] on div "Work Title" at bounding box center [465, 236] width 122 height 23
click at [490, 299] on div "Overclaim ID" at bounding box center [475, 296] width 143 height 30
click at [556, 239] on input "Search Form" at bounding box center [877, 236] width 661 height 29
type input "20513"
click at [1119, 313] on button "Search" at bounding box center [1163, 328] width 89 height 30
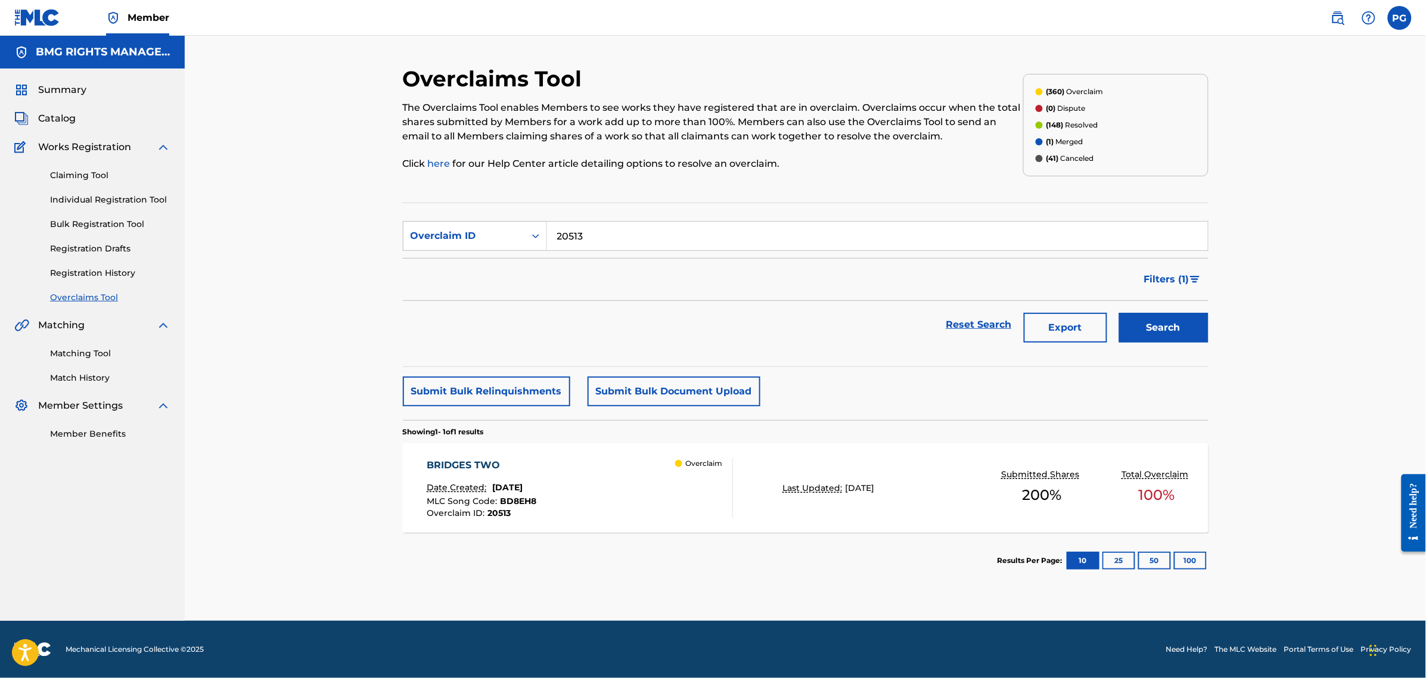
click at [668, 498] on div "BRIDGES TWO Date Created: [DATE] MLC Song Code : BD8EH8 Overclaim ID : 20513 Ov…" at bounding box center [580, 488] width 306 height 60
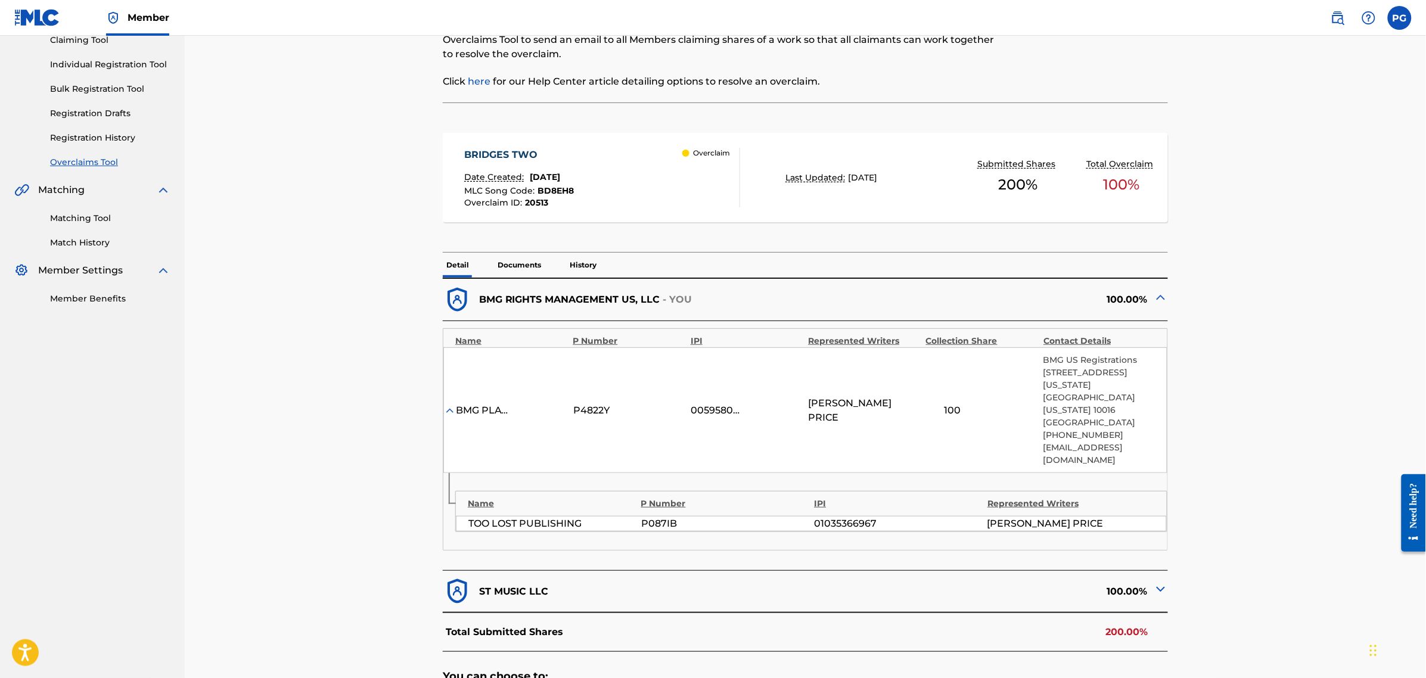
scroll to position [149, 0]
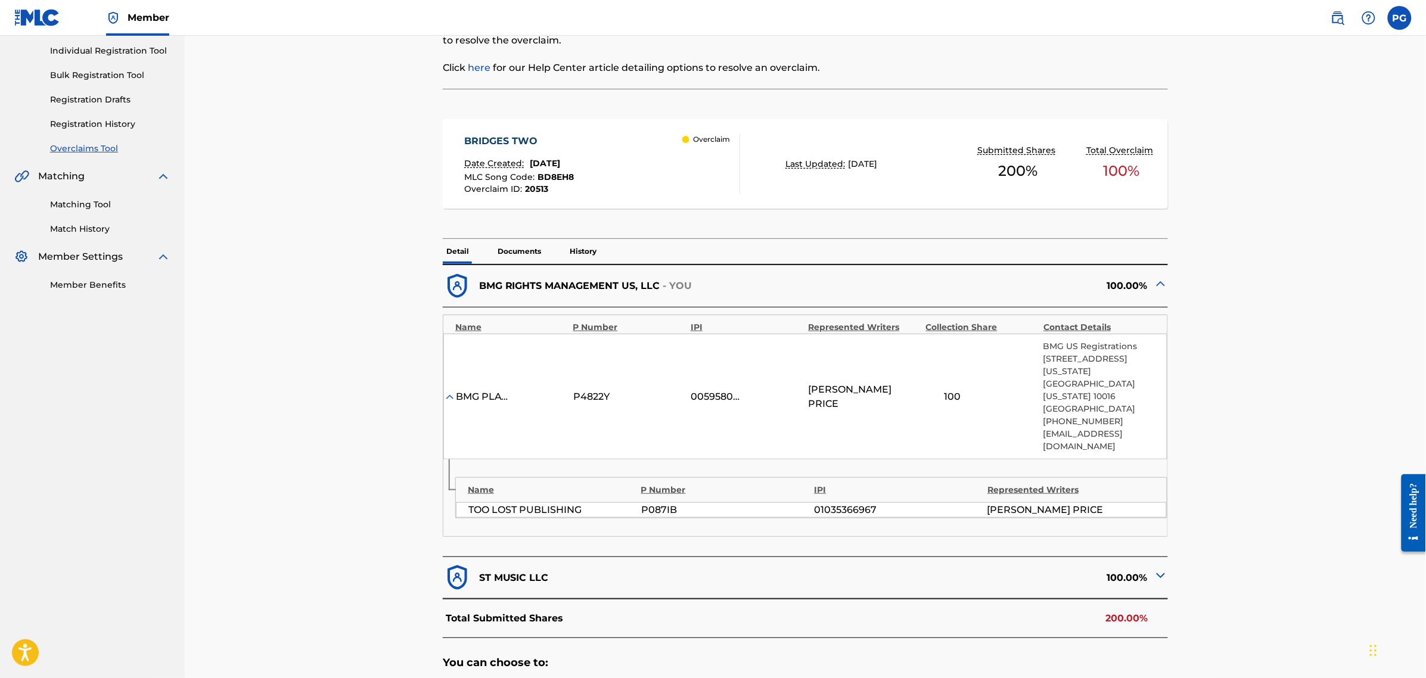
click at [535, 255] on p "Documents" at bounding box center [519, 251] width 51 height 25
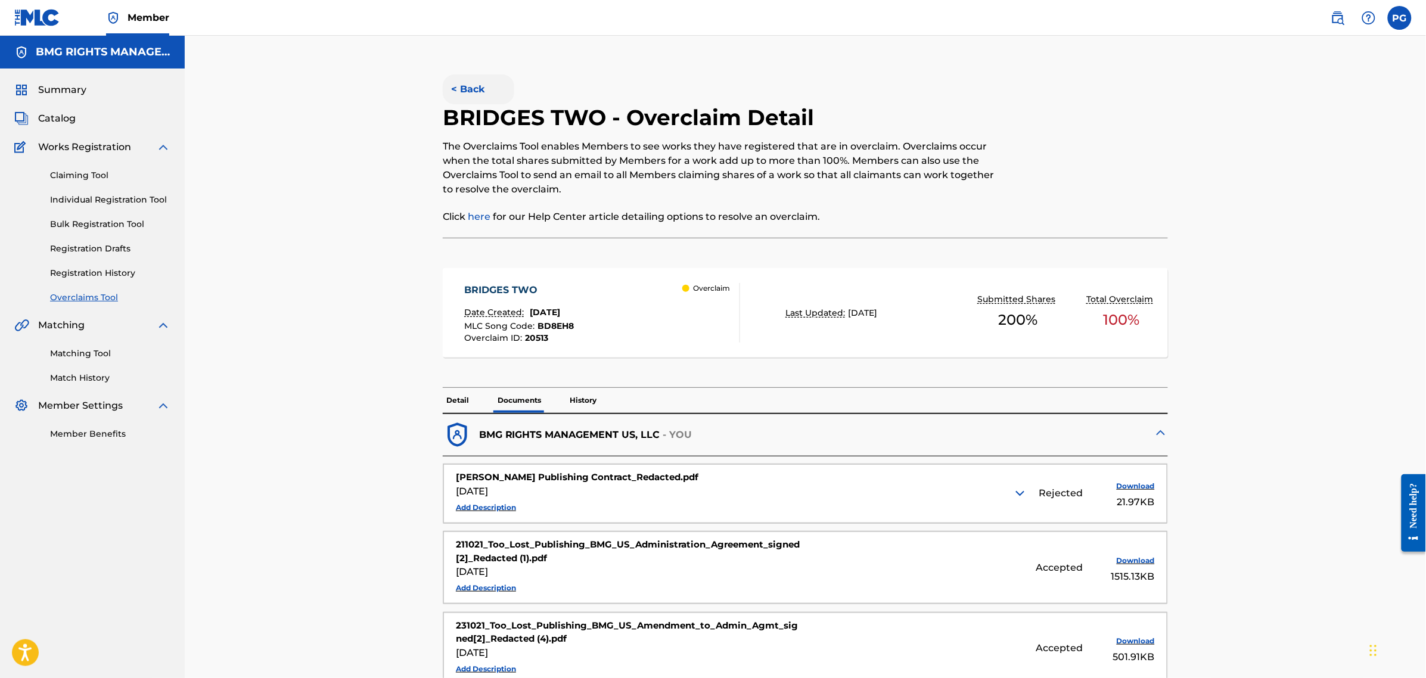
click at [474, 76] on button "< Back" at bounding box center [479, 90] width 72 height 30
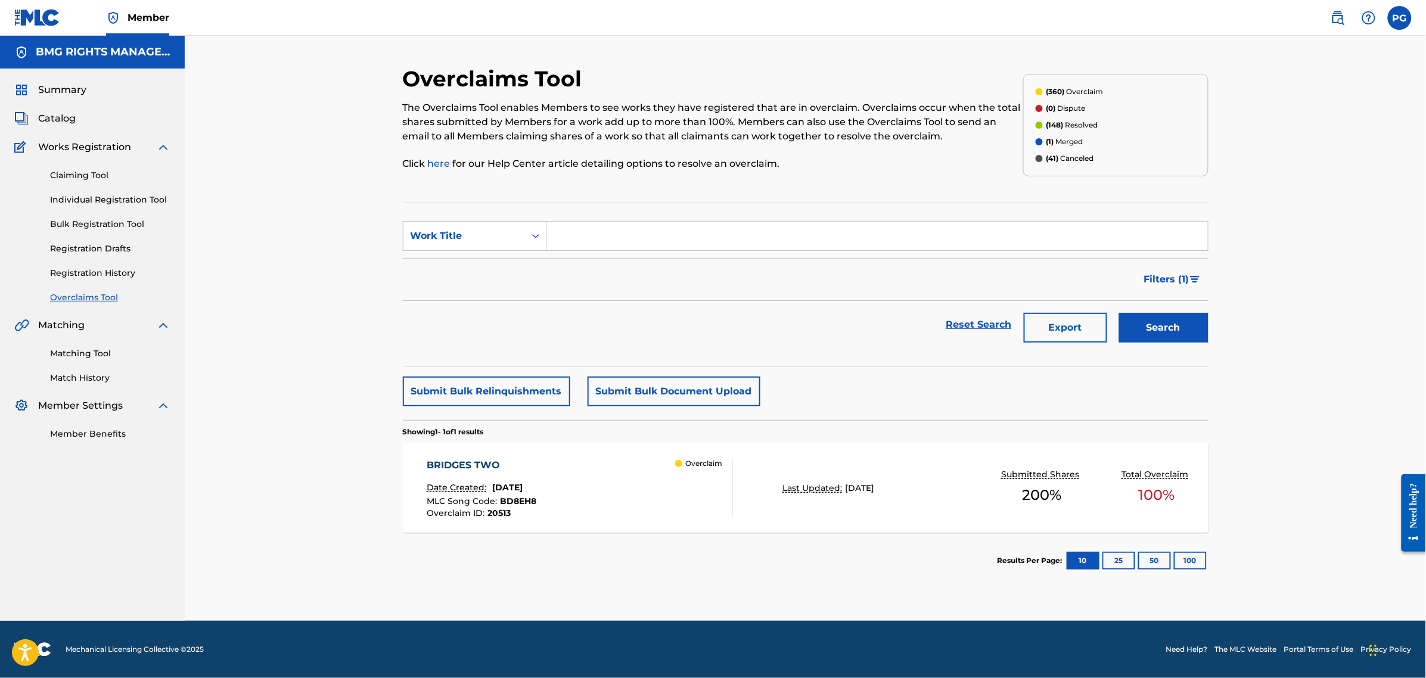
click at [585, 237] on input "Search Form" at bounding box center [877, 236] width 661 height 29
paste input "20519"
type input "20519"
click at [493, 240] on div "Work Title" at bounding box center [464, 236] width 107 height 14
click at [502, 286] on div "Overclaim ID" at bounding box center [475, 296] width 143 height 30
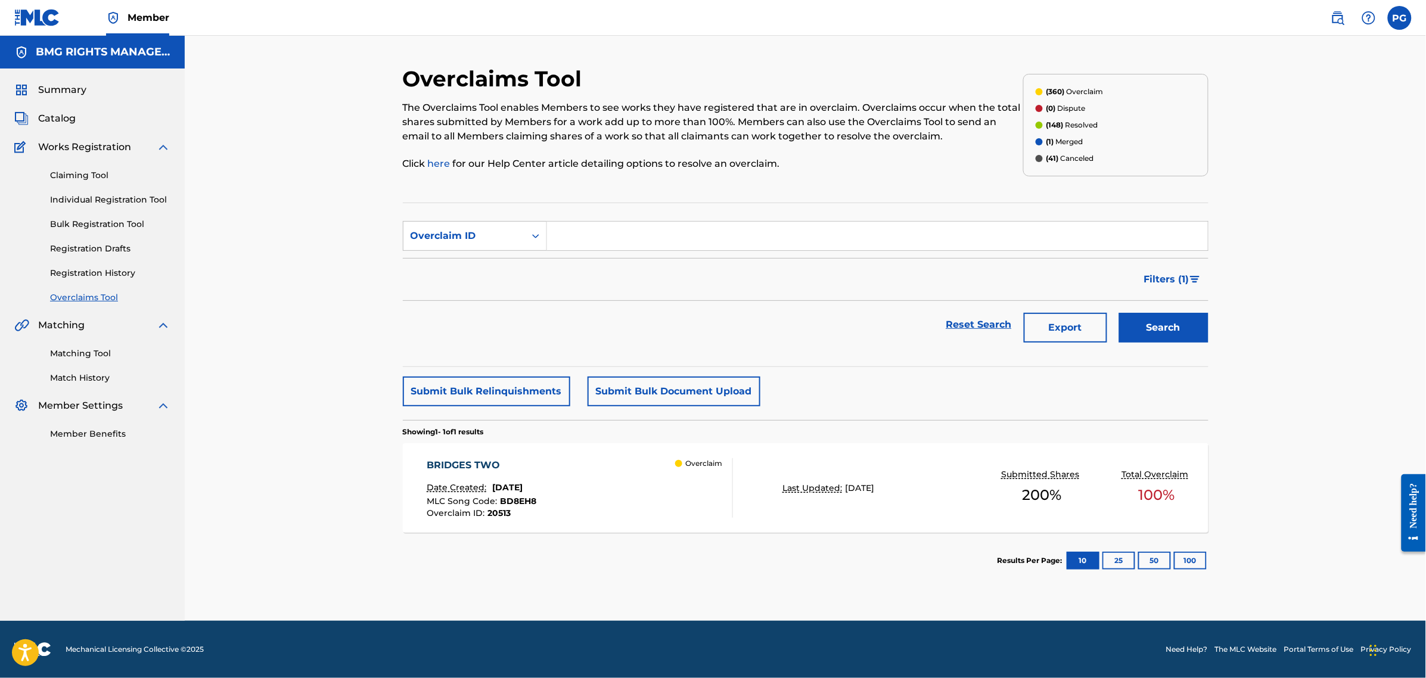
drag, startPoint x: 538, startPoint y: 261, endPoint x: 609, endPoint y: 230, distance: 77.4
click at [606, 230] on input "Search Form" at bounding box center [877, 236] width 661 height 29
paste input "20519"
type input "20519"
click at [1184, 328] on button "Search" at bounding box center [1163, 328] width 89 height 30
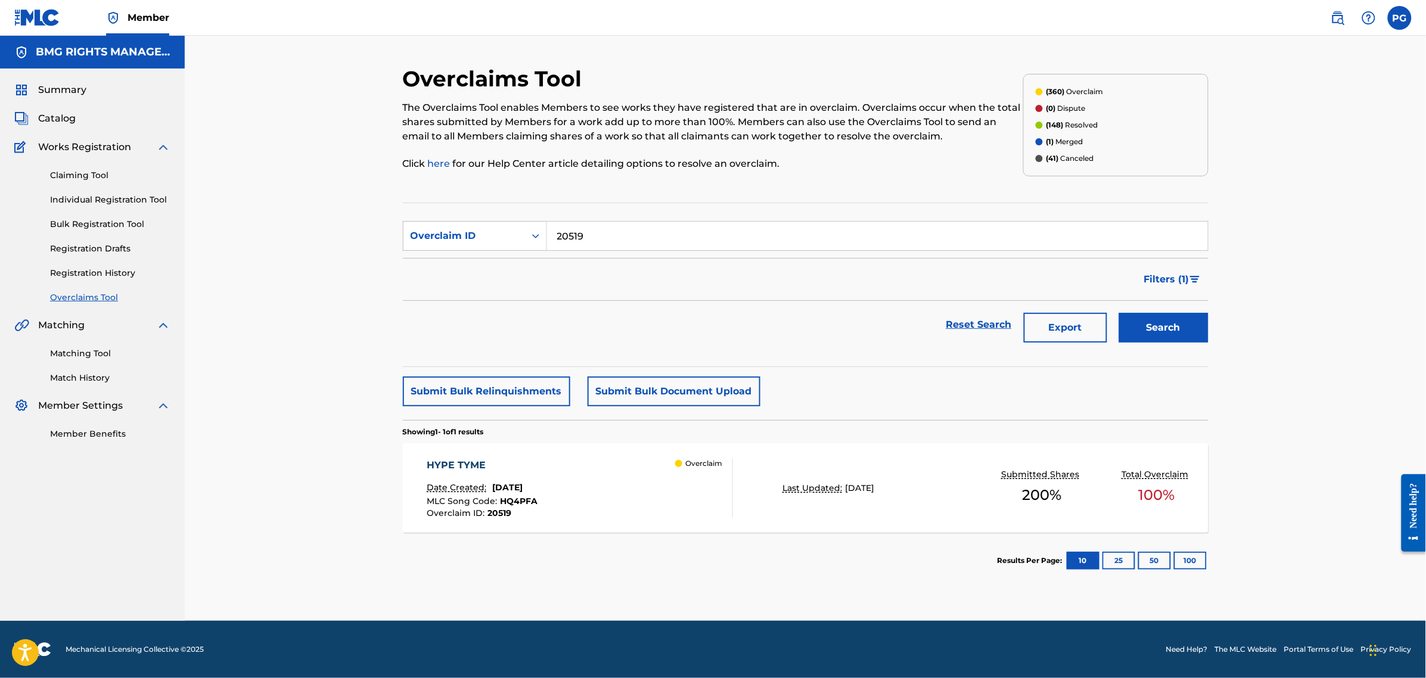
click at [643, 510] on div "HYPE TYME Date Created: [DATE] MLC Song Code : HQ4PFA Overclaim ID : 20519 Over…" at bounding box center [580, 488] width 306 height 60
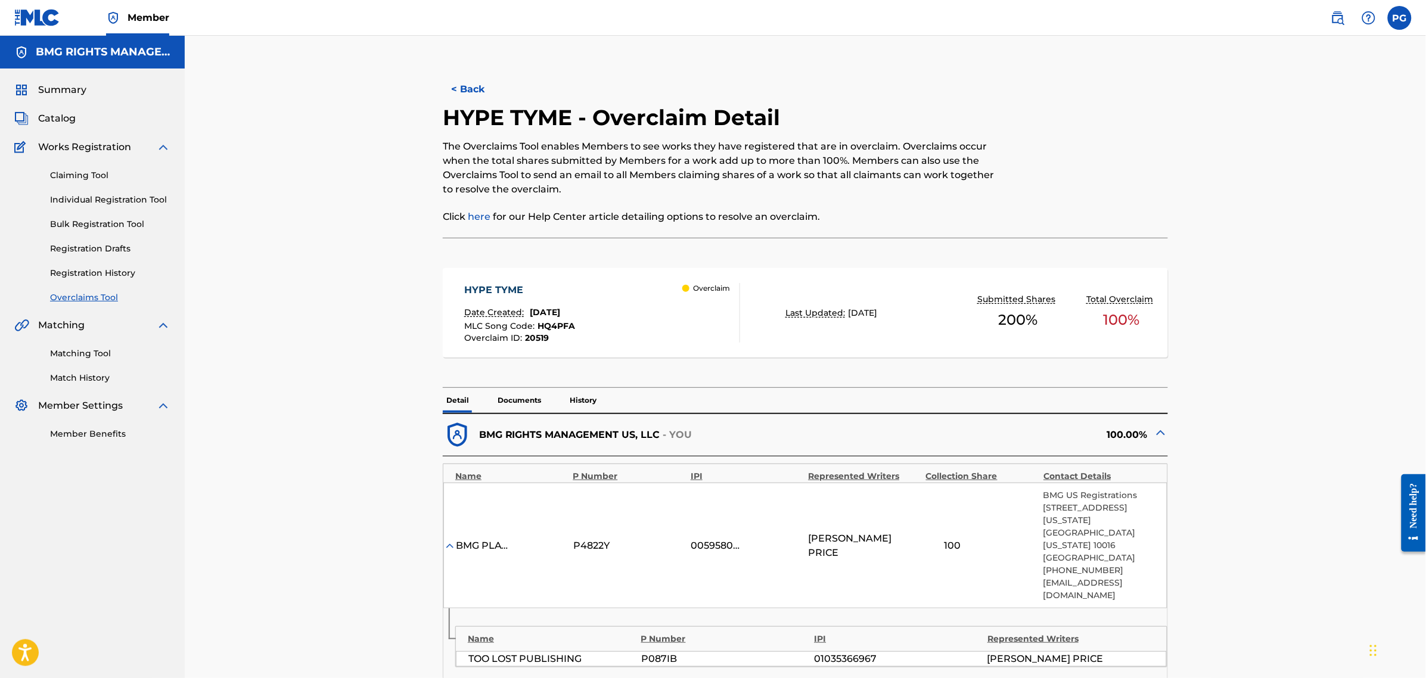
click at [513, 404] on p "Documents" at bounding box center [519, 400] width 51 height 25
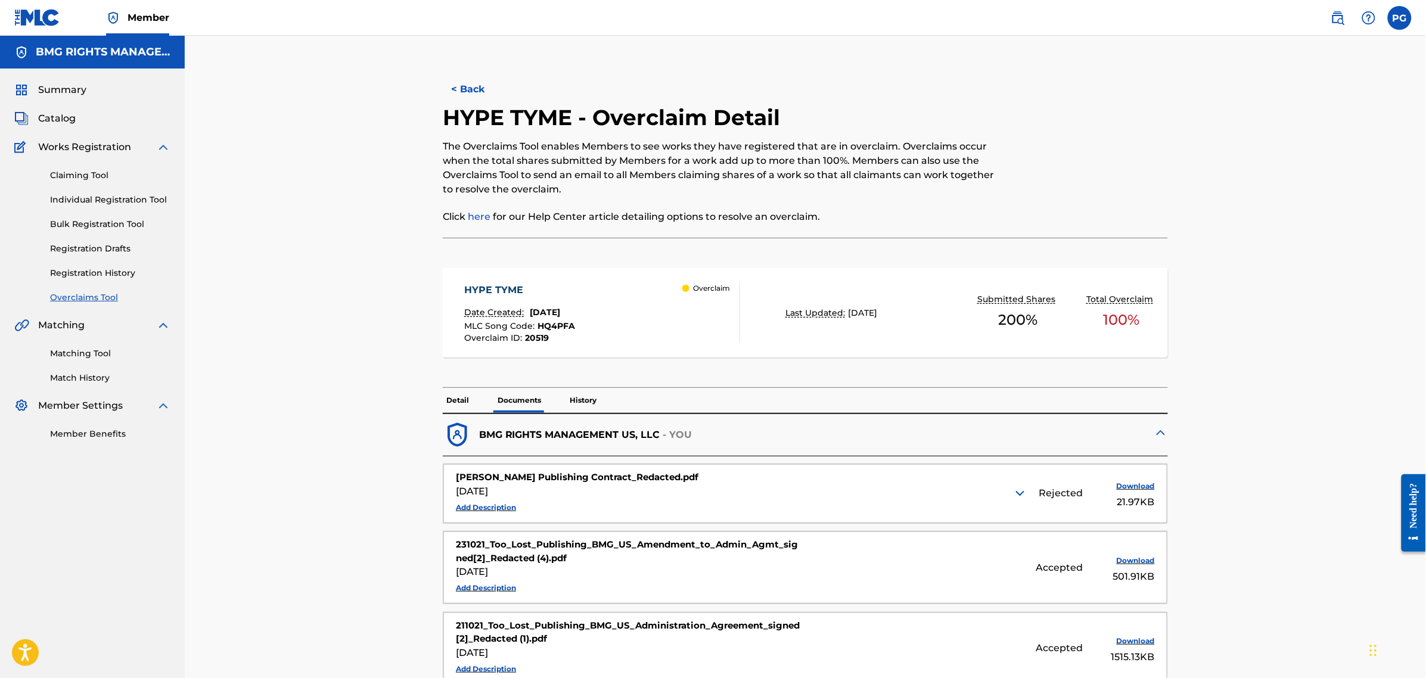
scroll to position [75, 0]
